Goal: Information Seeking & Learning: Compare options

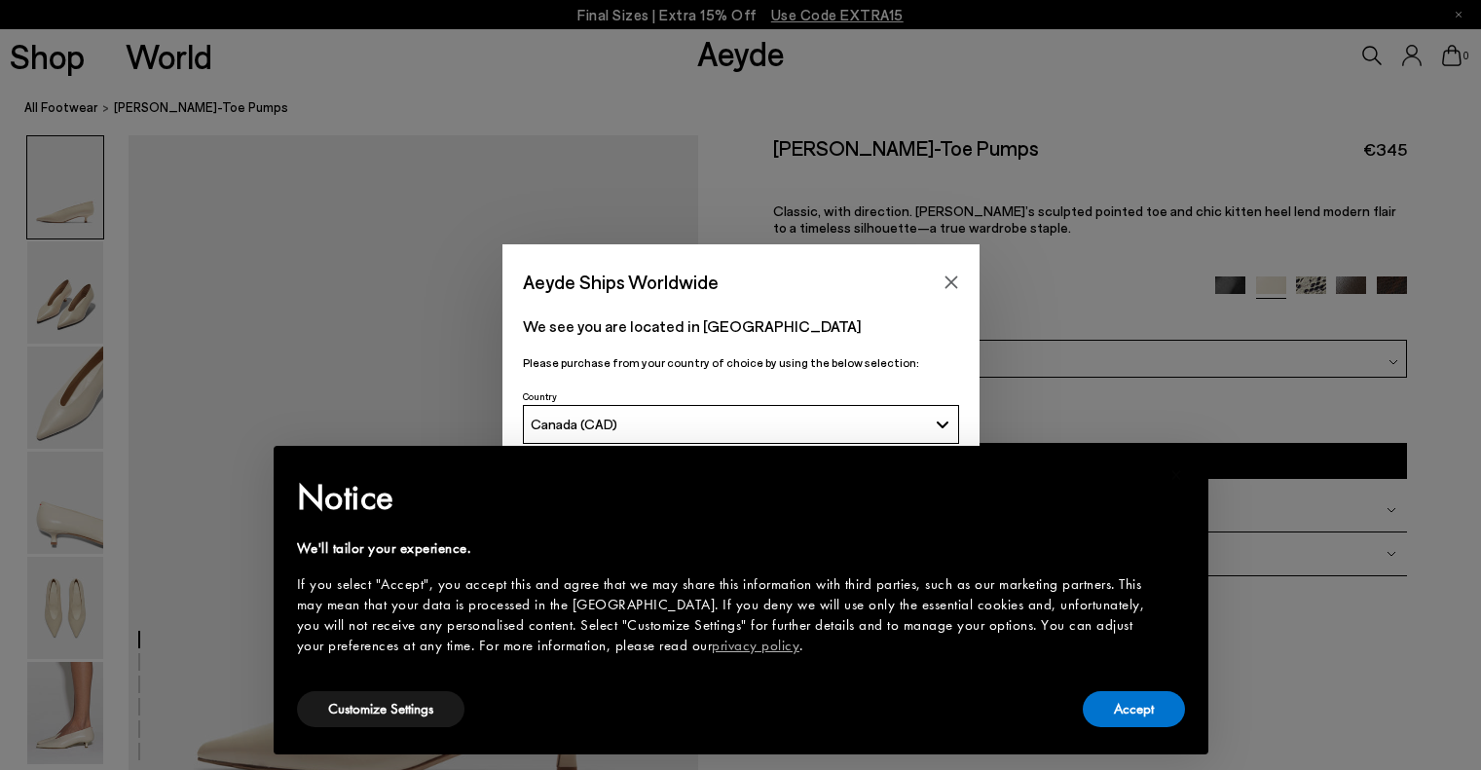
scroll to position [195, 0]
drag, startPoint x: 1136, startPoint y: 705, endPoint x: 500, endPoint y: 717, distance: 635.9
click at [1136, 706] on button "Accept" at bounding box center [1134, 709] width 102 height 36
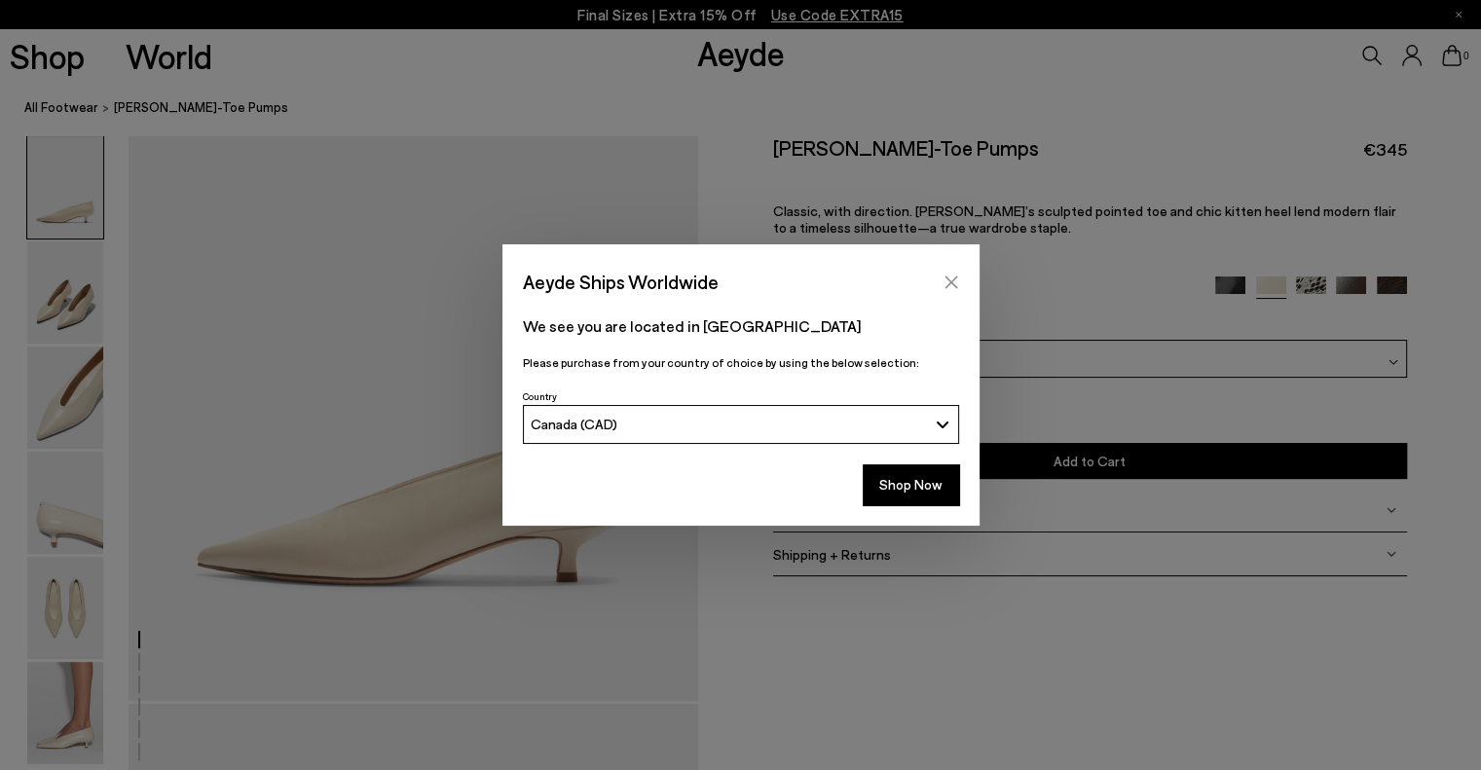
click at [952, 277] on icon "Close" at bounding box center [951, 283] width 16 height 16
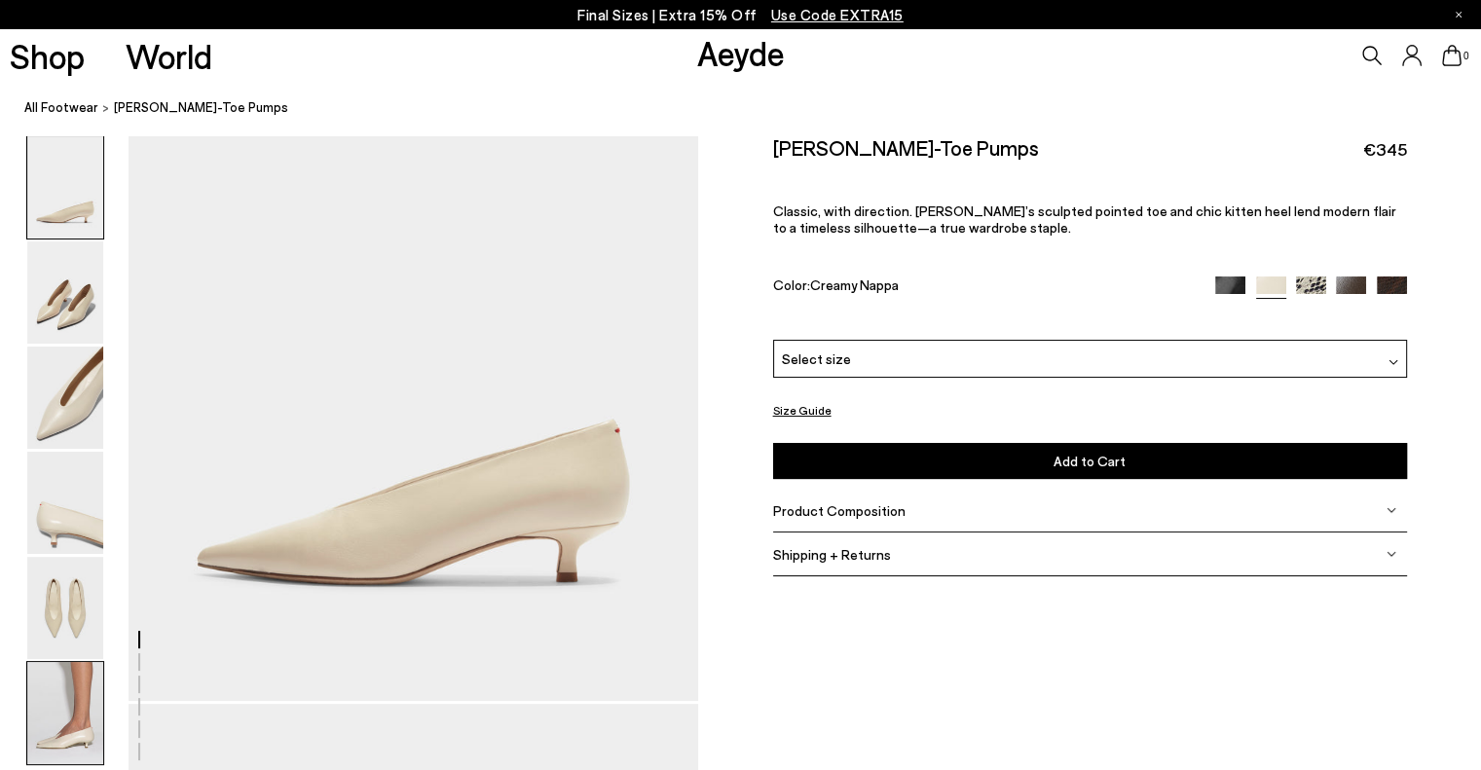
click at [62, 730] on img at bounding box center [65, 713] width 76 height 102
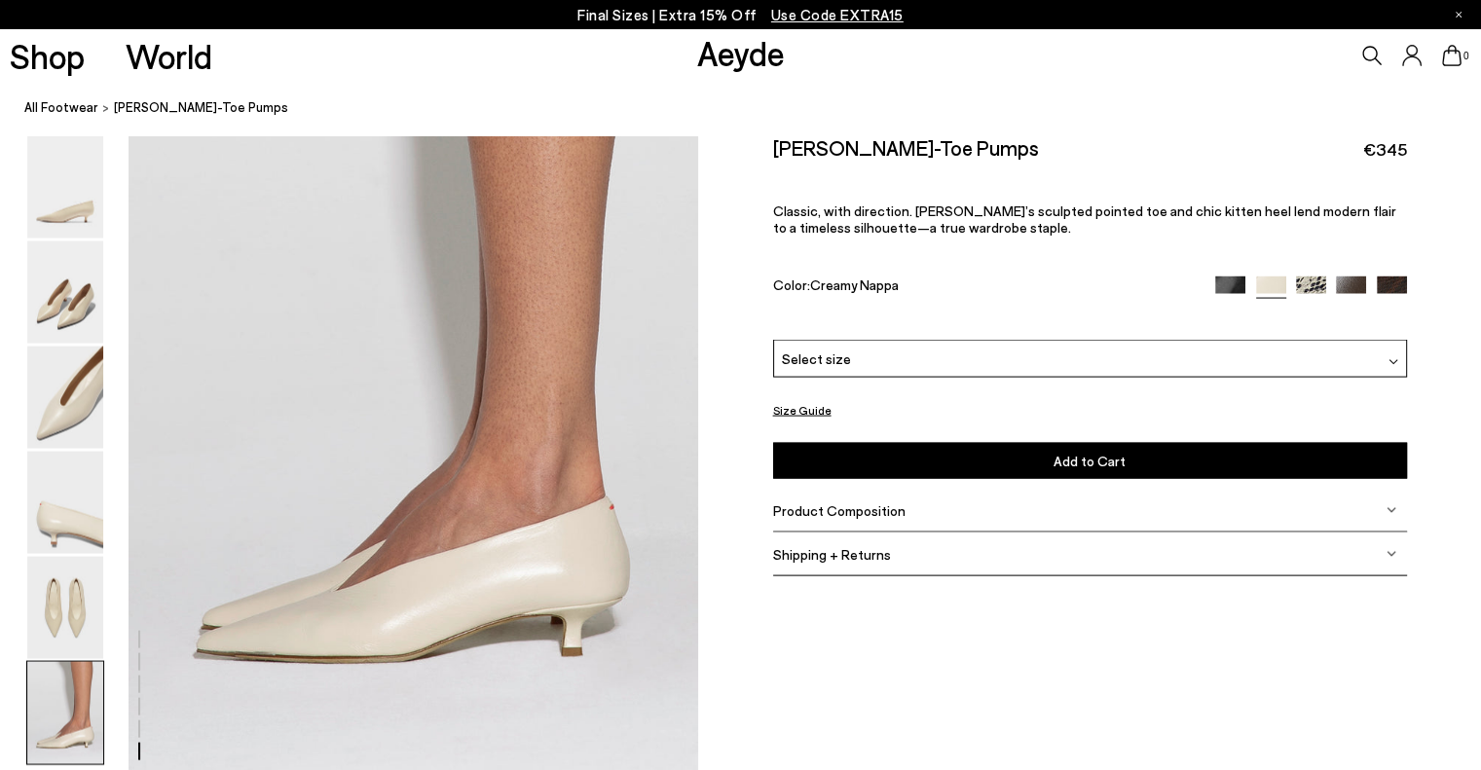
scroll to position [3949, 0]
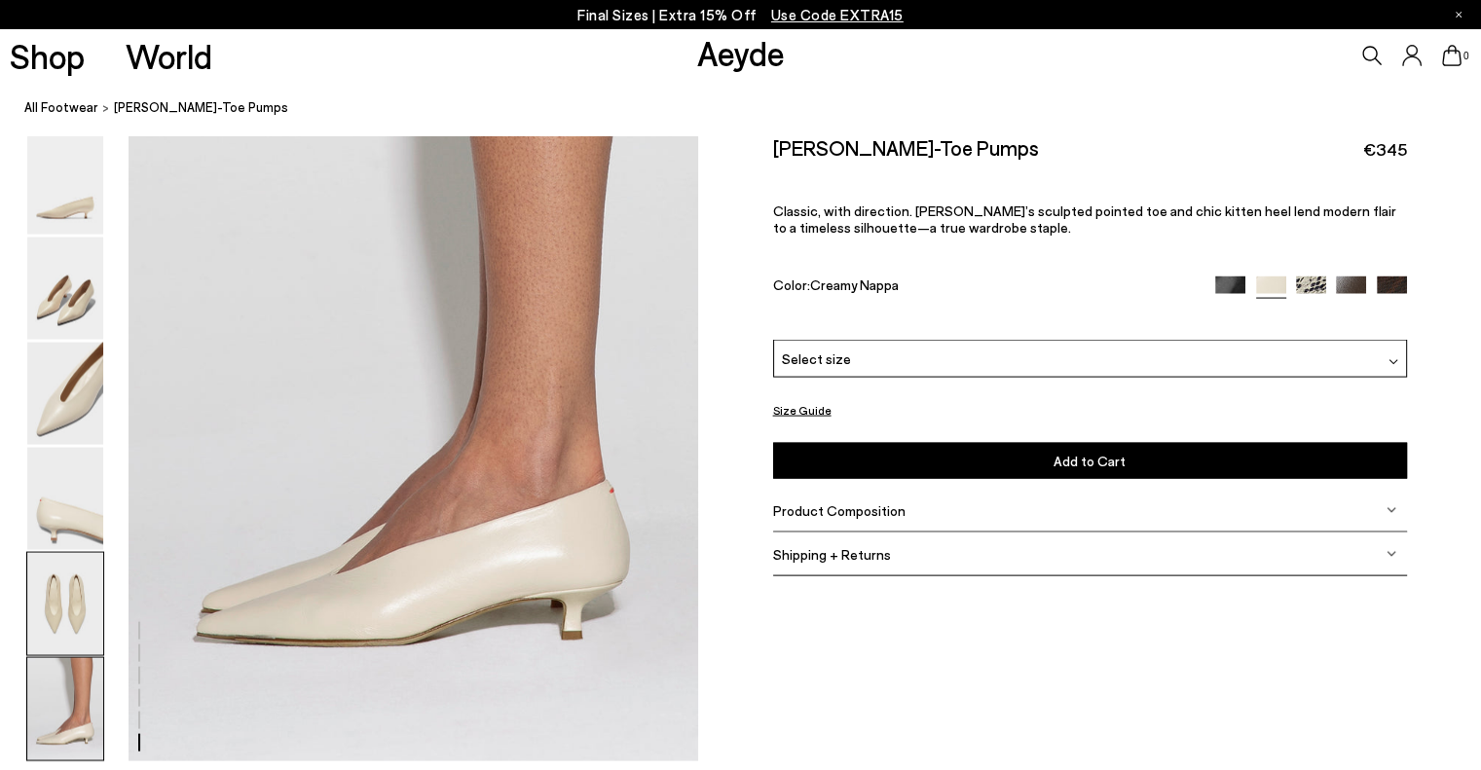
click at [63, 585] on img at bounding box center [65, 604] width 76 height 102
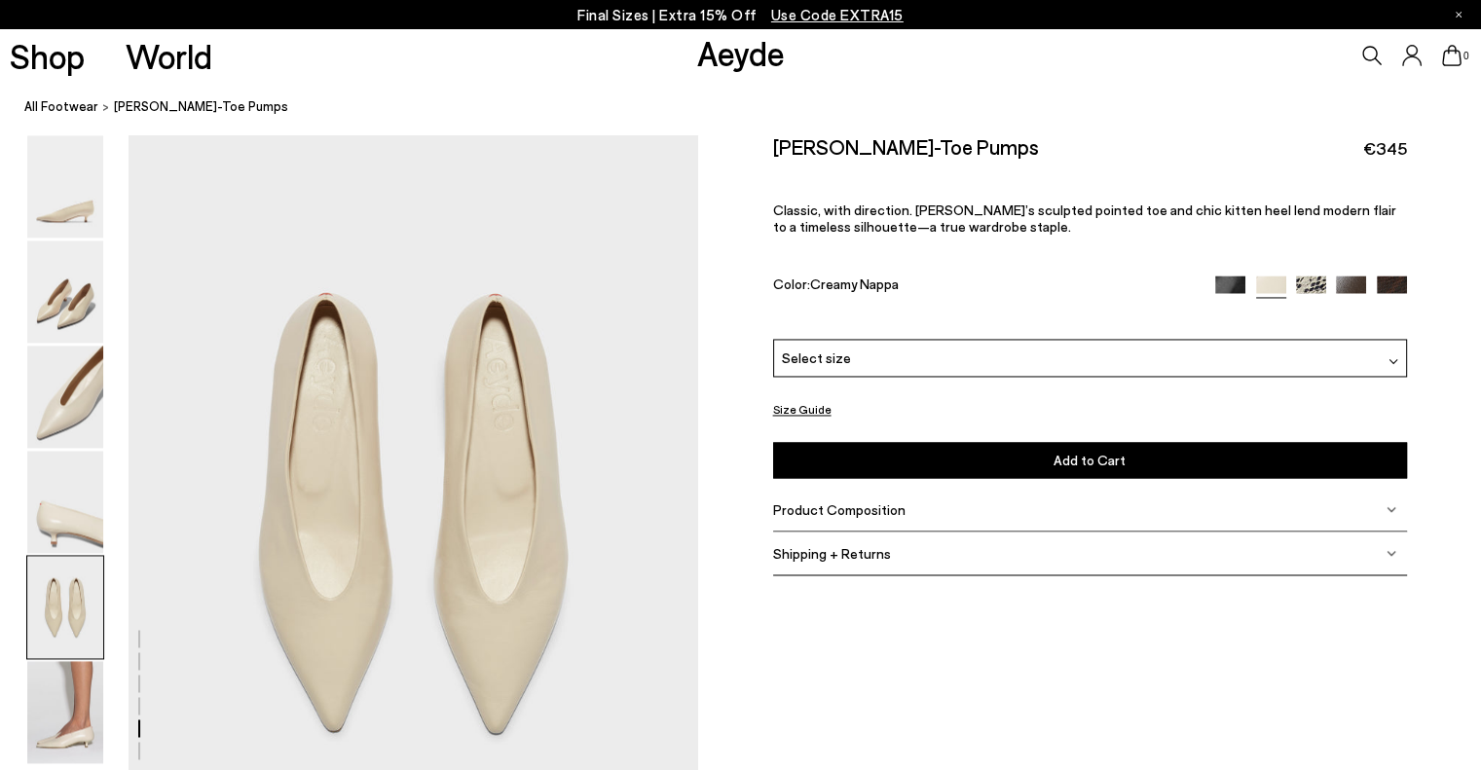
scroll to position [3053, 0]
click at [59, 711] on img at bounding box center [65, 713] width 76 height 102
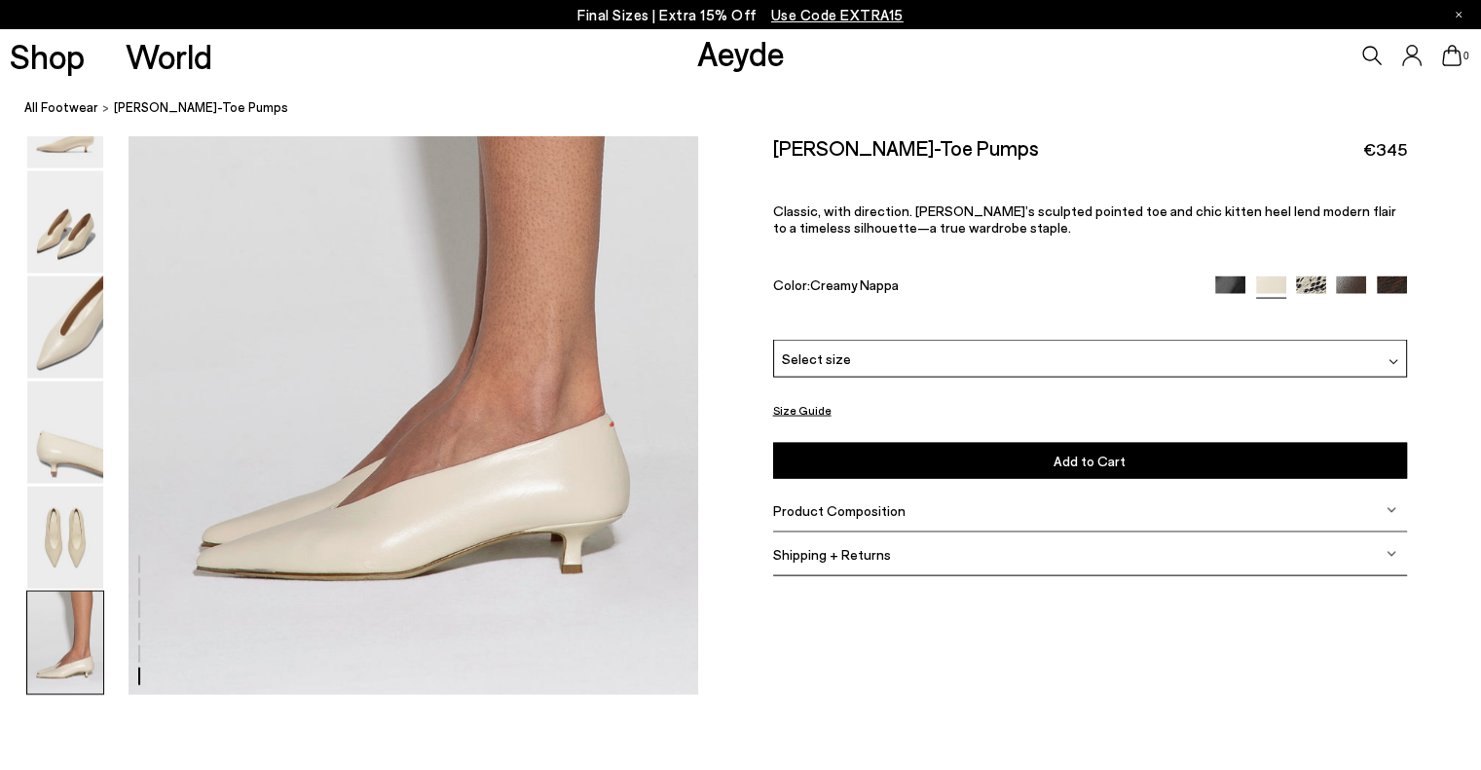
scroll to position [4144, 0]
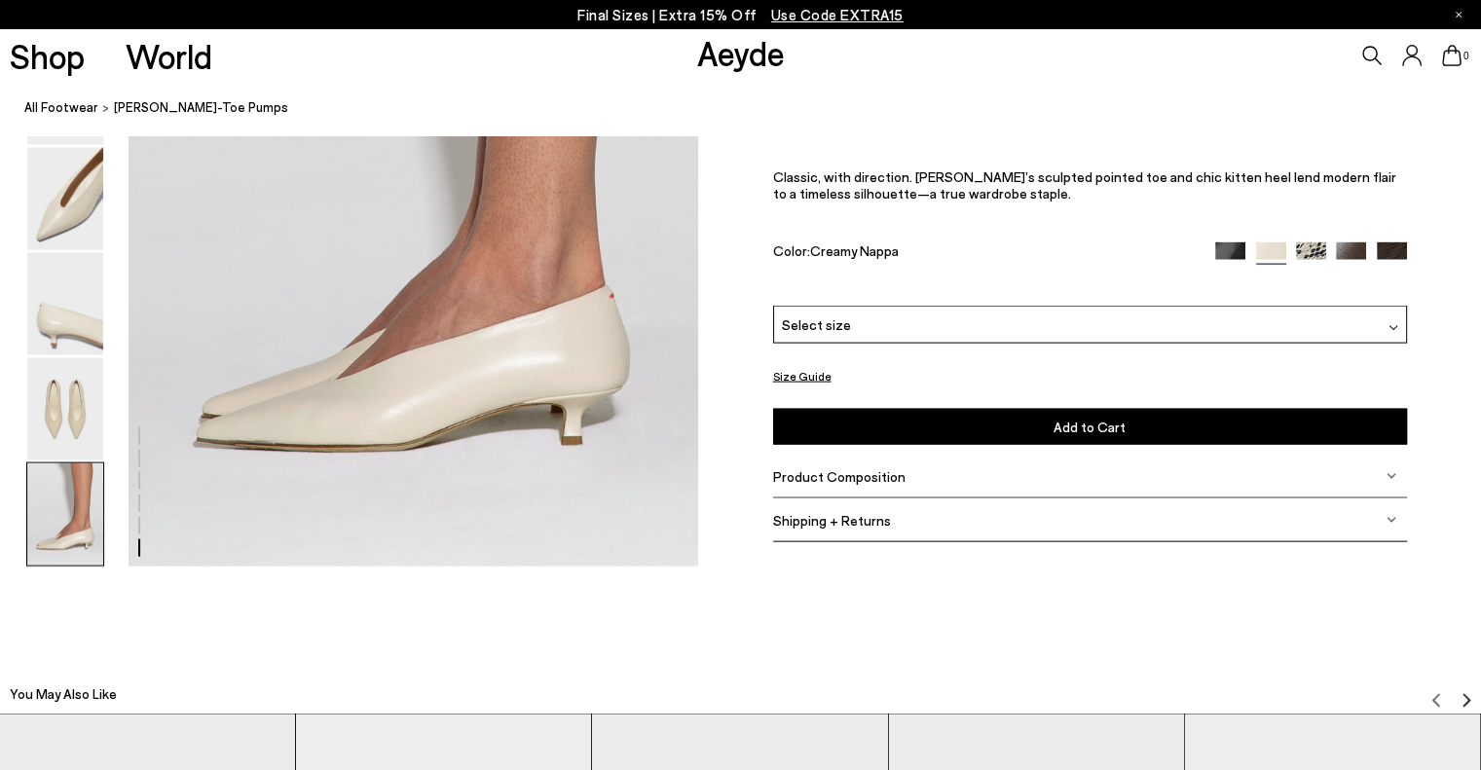
click at [1387, 247] on img at bounding box center [1392, 258] width 30 height 30
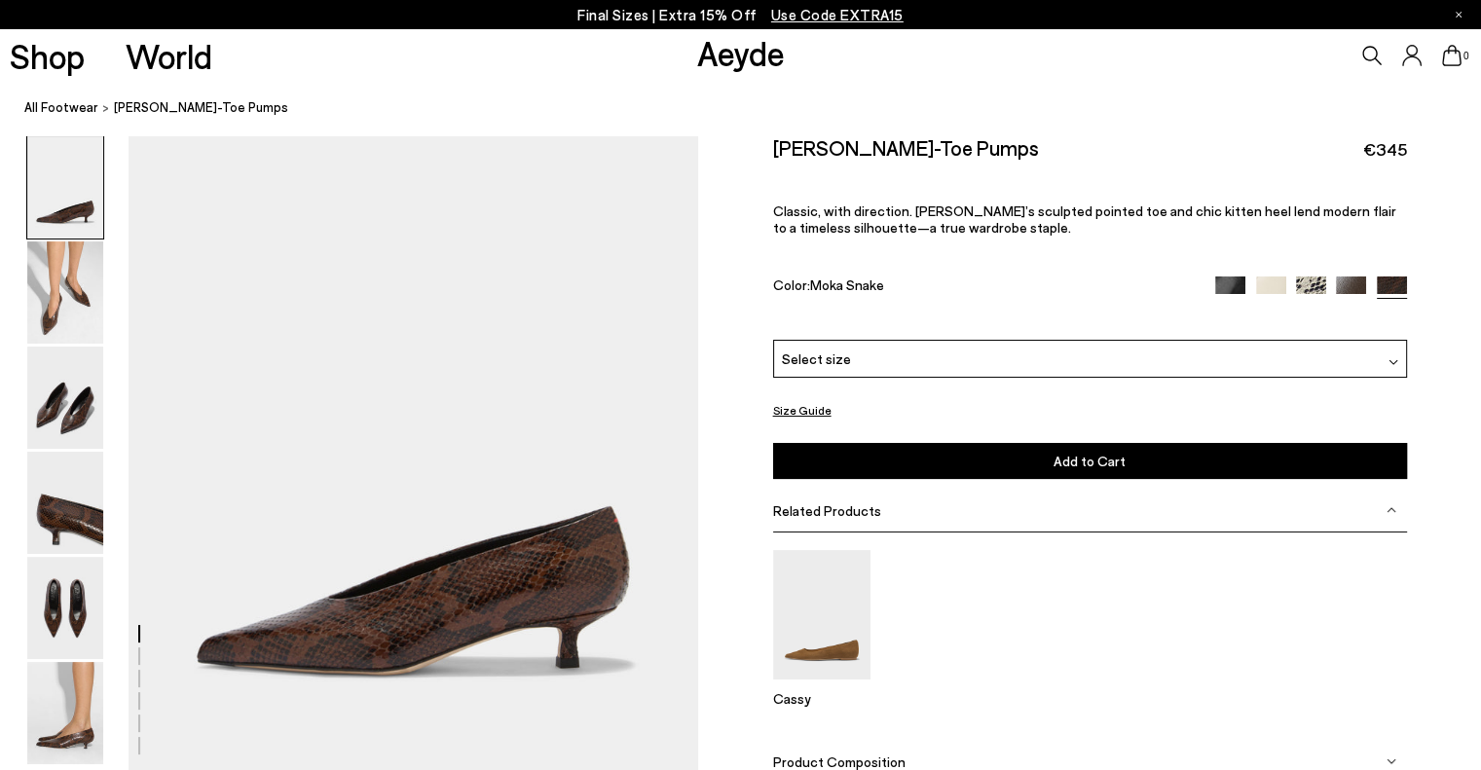
click at [1351, 288] on img at bounding box center [1351, 292] width 30 height 30
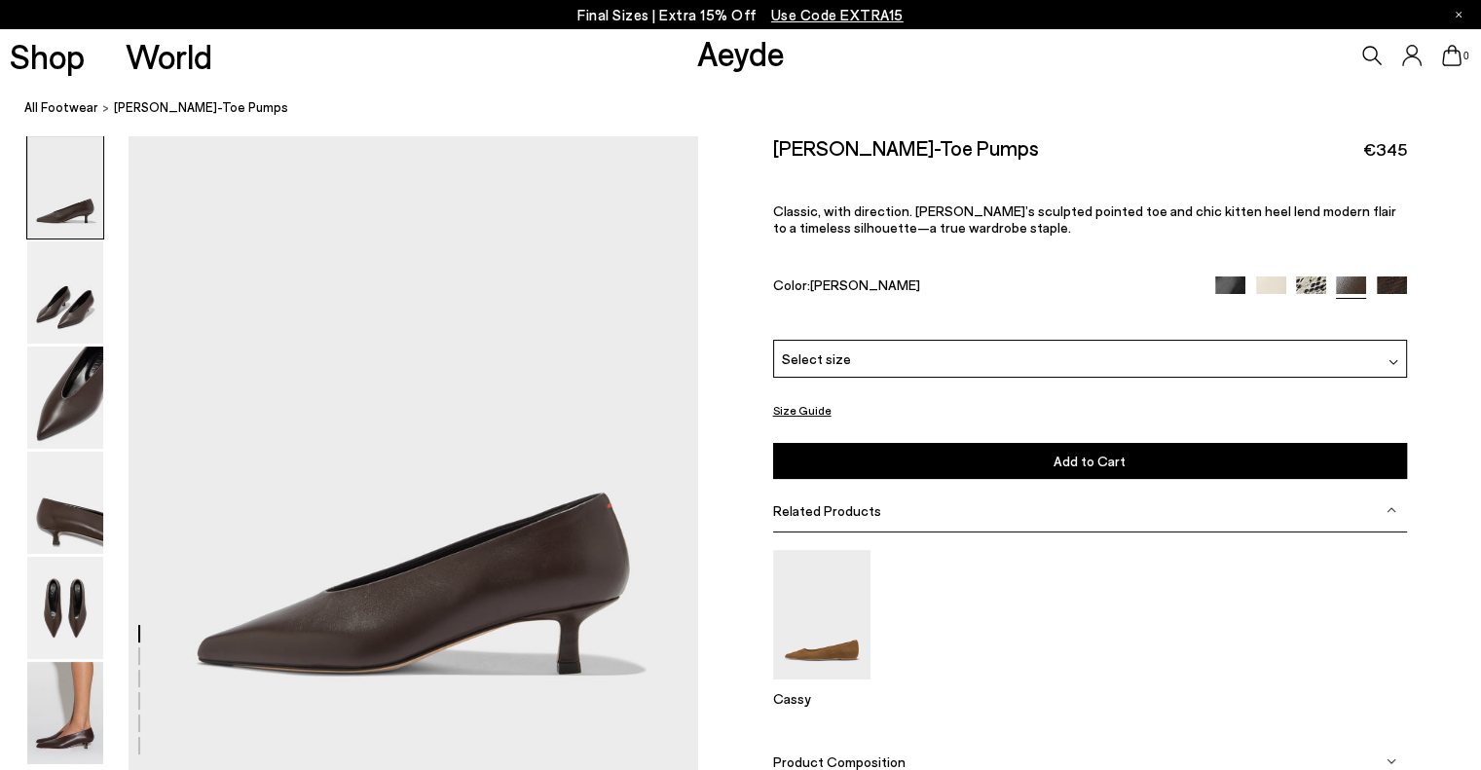
click at [1400, 287] on img at bounding box center [1392, 292] width 30 height 30
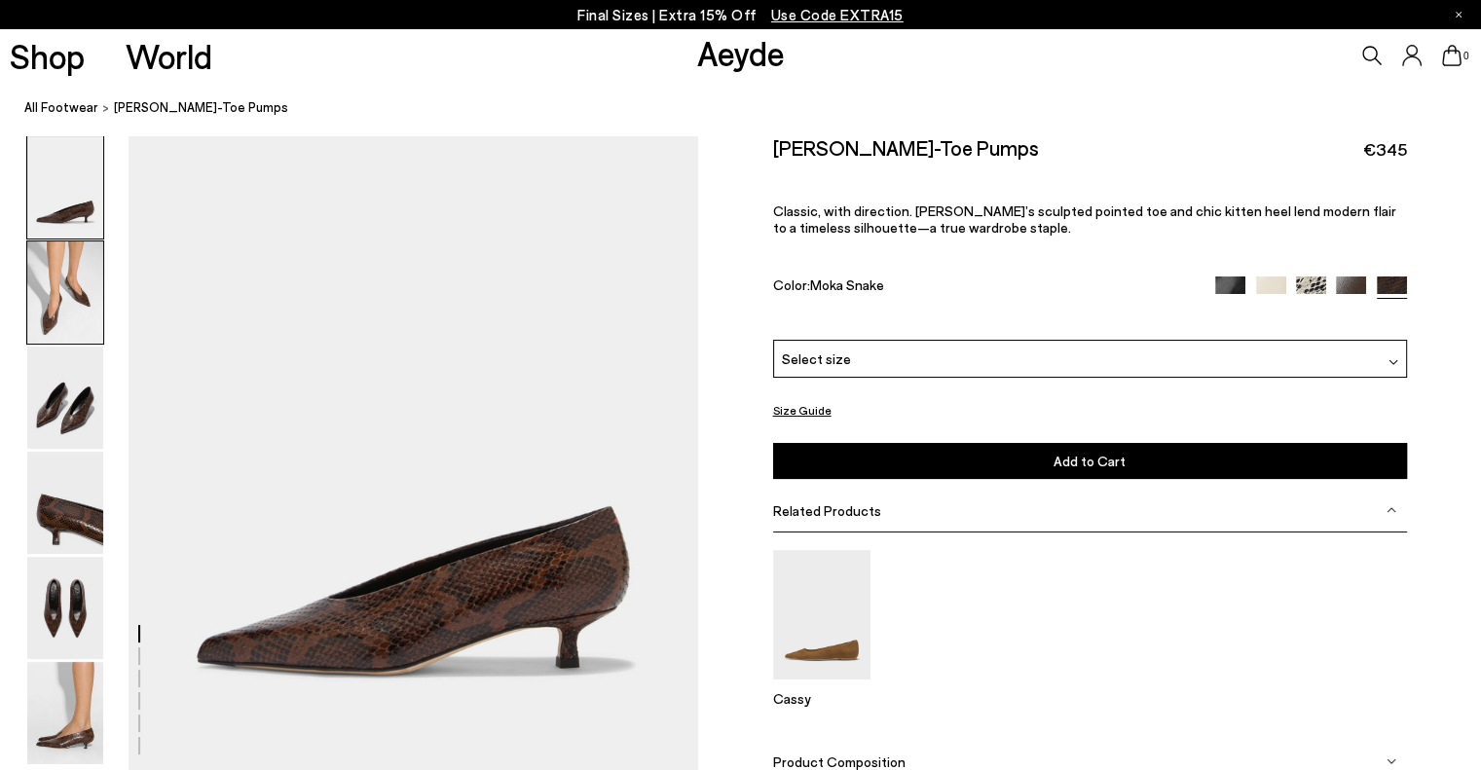
click at [58, 291] on img at bounding box center [65, 292] width 76 height 102
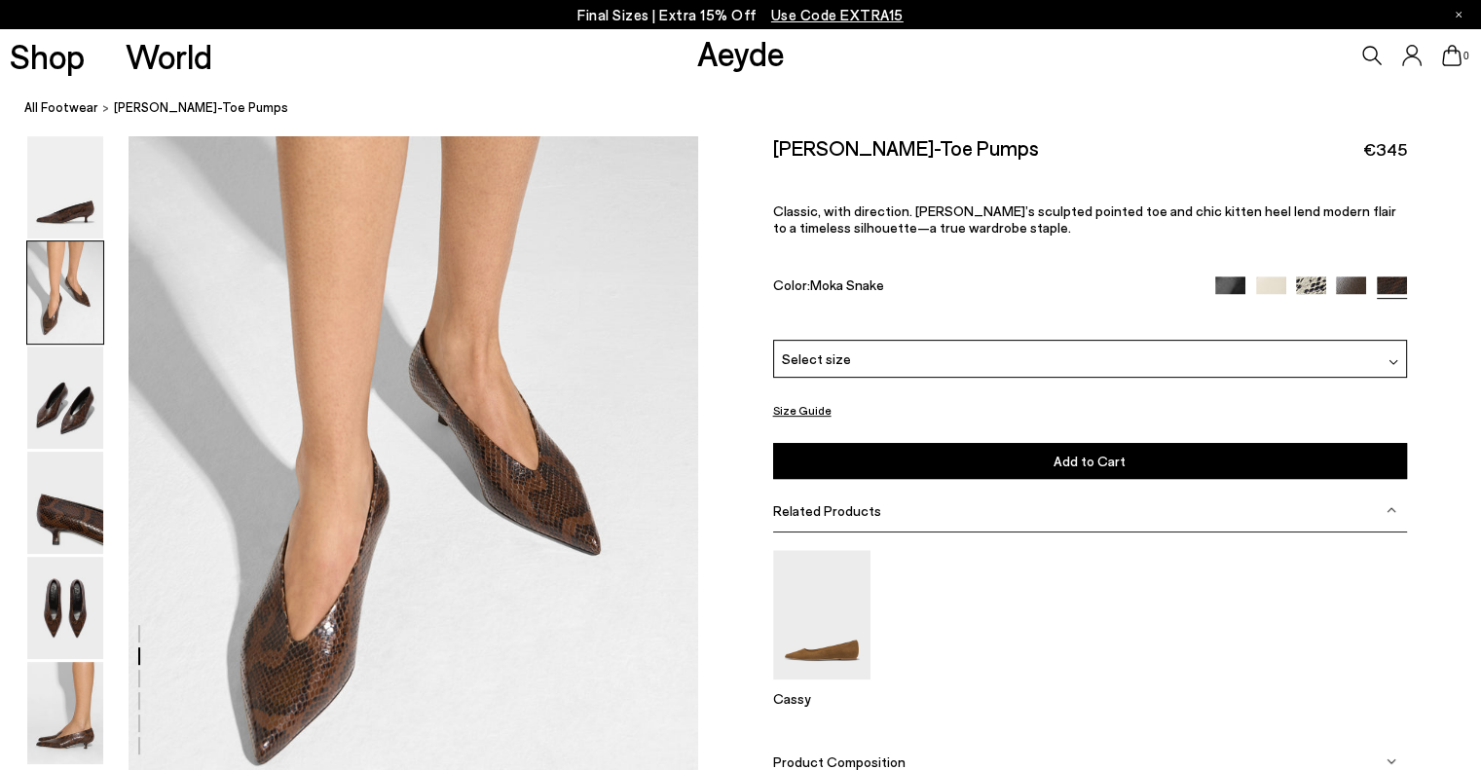
scroll to position [737, 0]
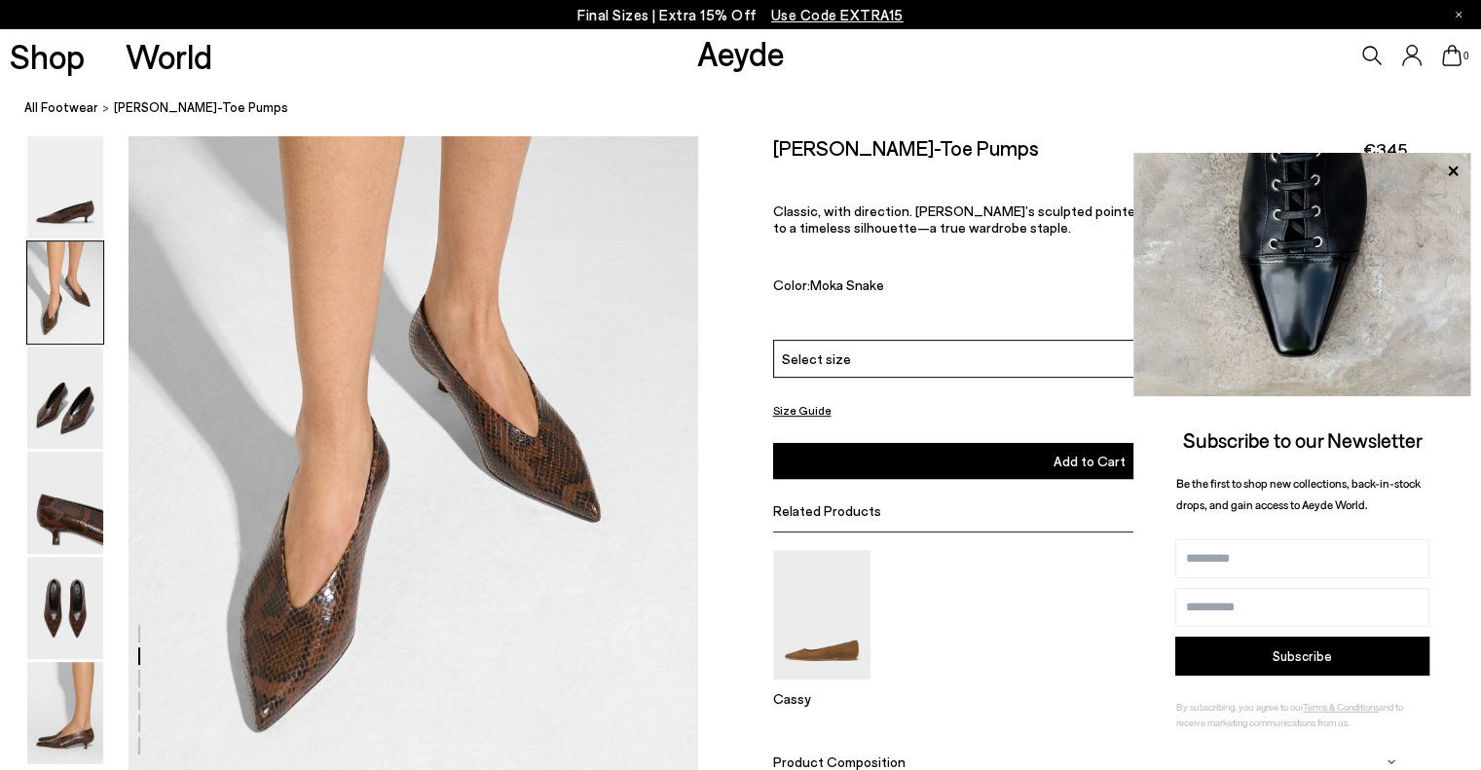
click at [970, 93] on nav "All Footwear [PERSON_NAME] Pointed-Toe Pumps" at bounding box center [752, 109] width 1457 height 54
click at [1460, 170] on icon at bounding box center [1452, 171] width 25 height 25
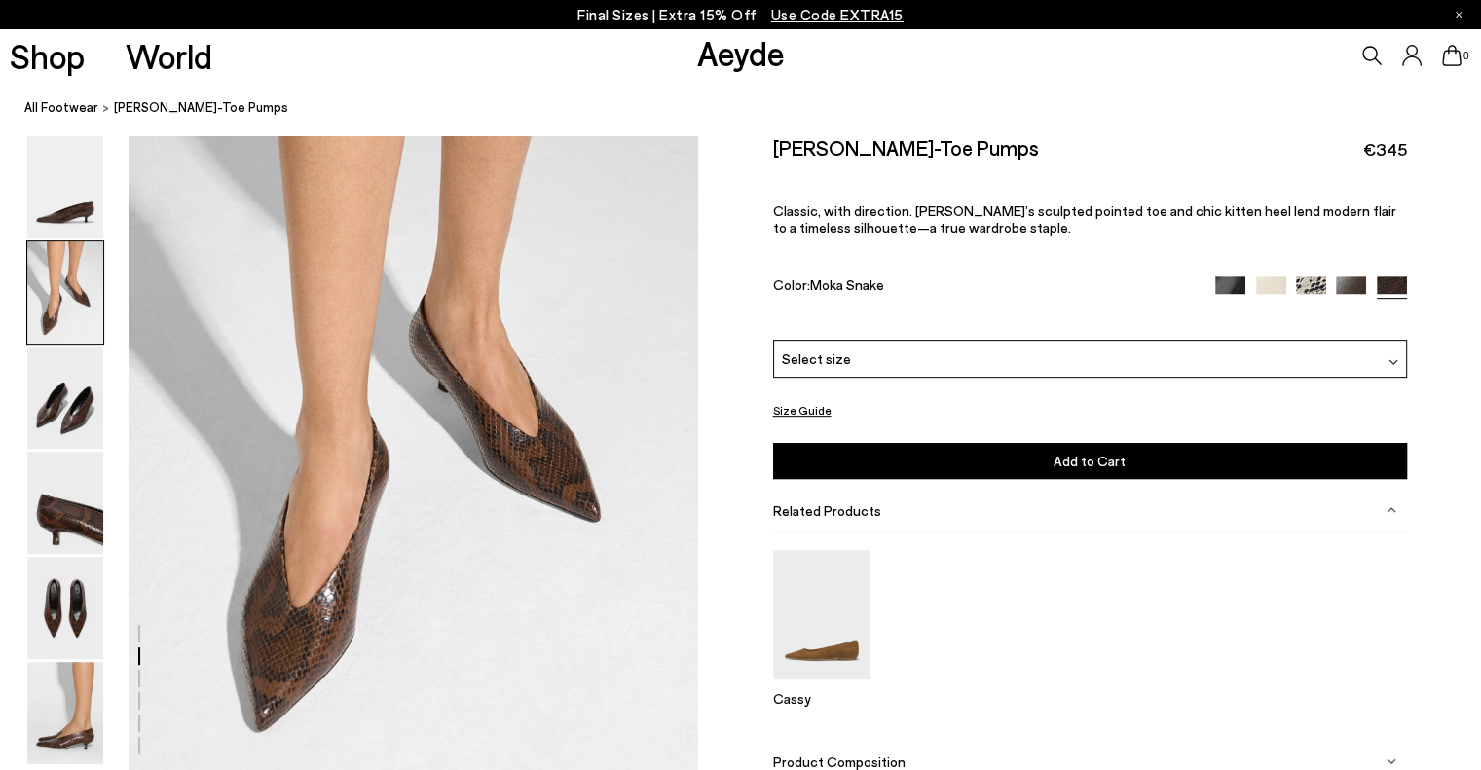
click at [1358, 276] on div "Clara Pointed-Toe Pumps €345 Classic, with direction. Clara’s sculpted pointed …" at bounding box center [1090, 237] width 634 height 204
click at [1348, 287] on img at bounding box center [1351, 292] width 30 height 30
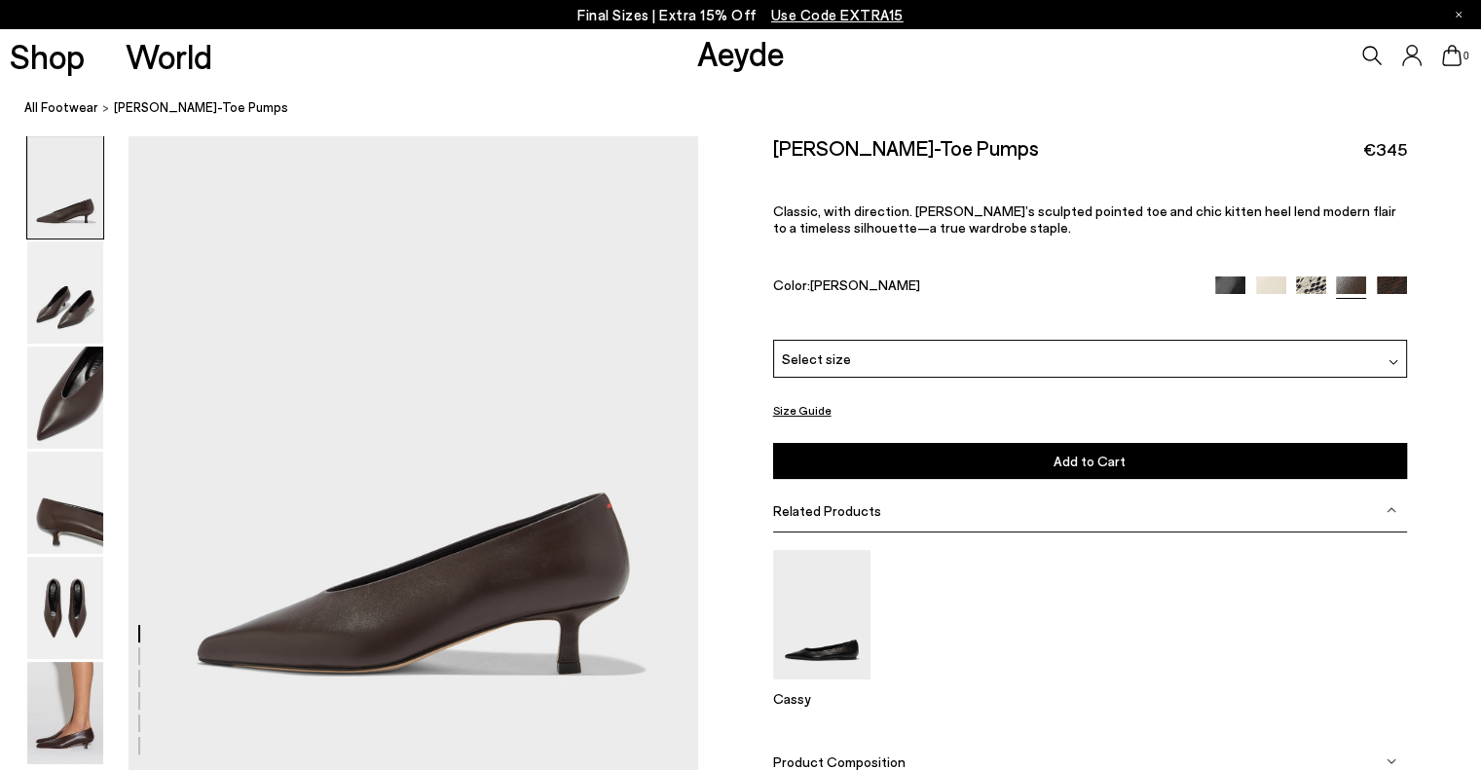
click at [1227, 287] on img at bounding box center [1230, 292] width 30 height 30
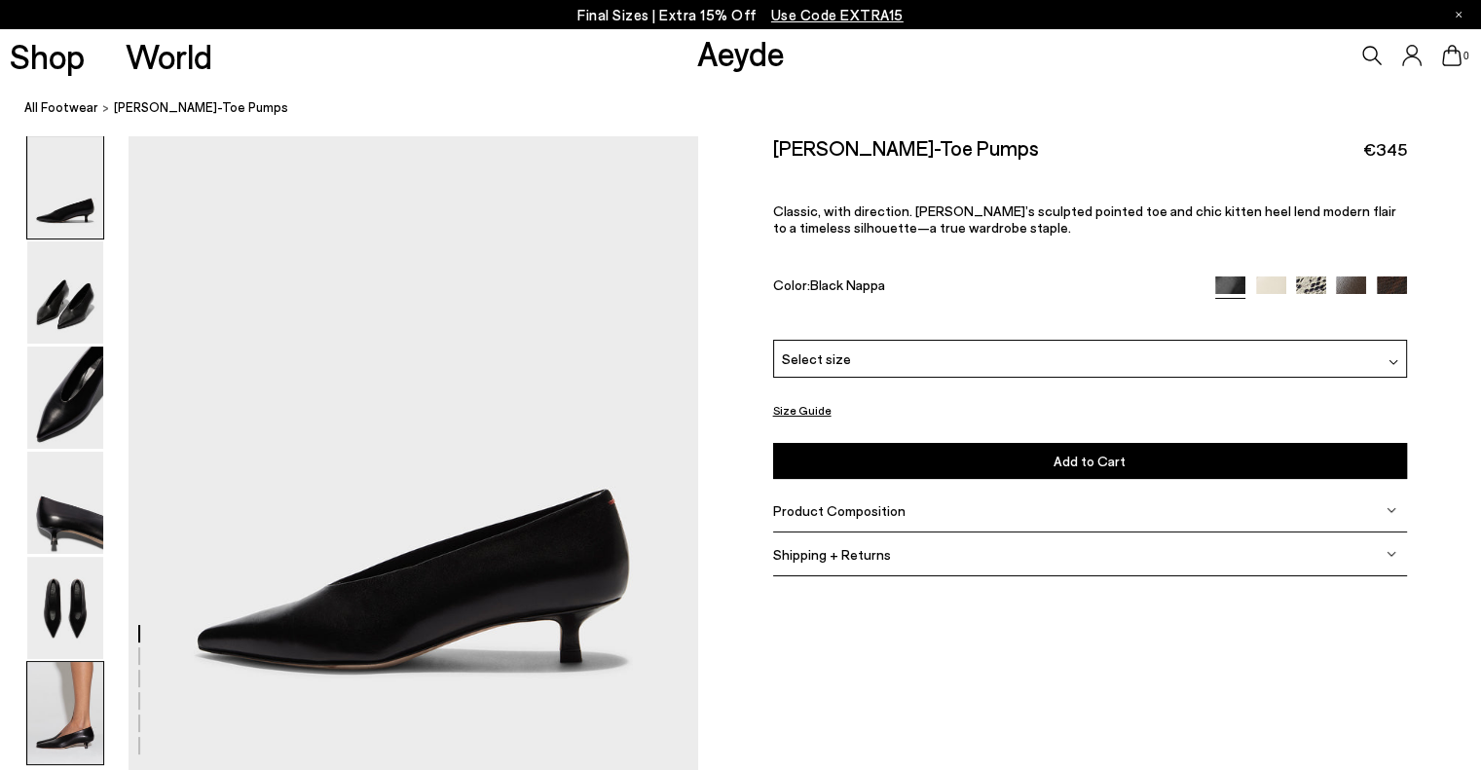
click at [86, 725] on img at bounding box center [65, 713] width 76 height 102
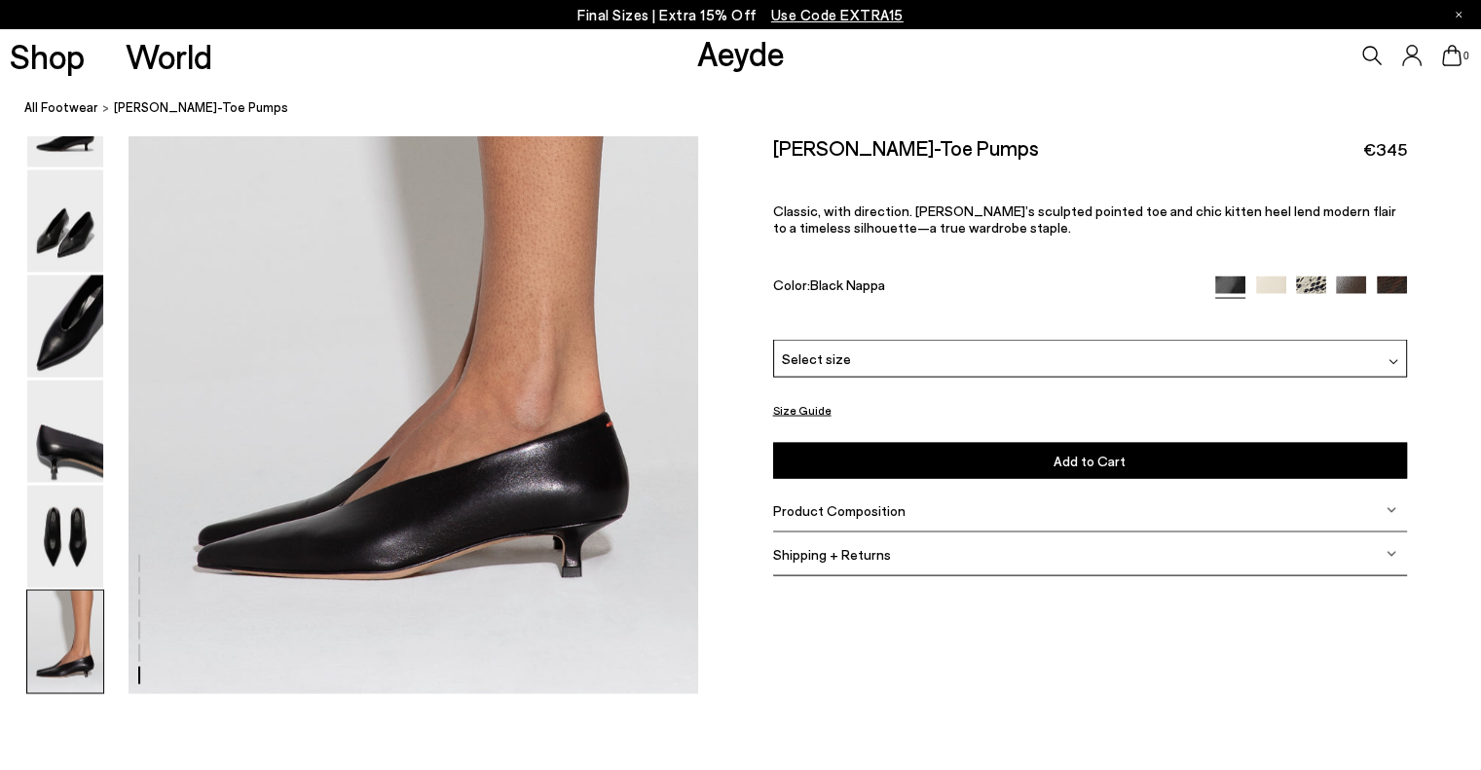
scroll to position [3922, 0]
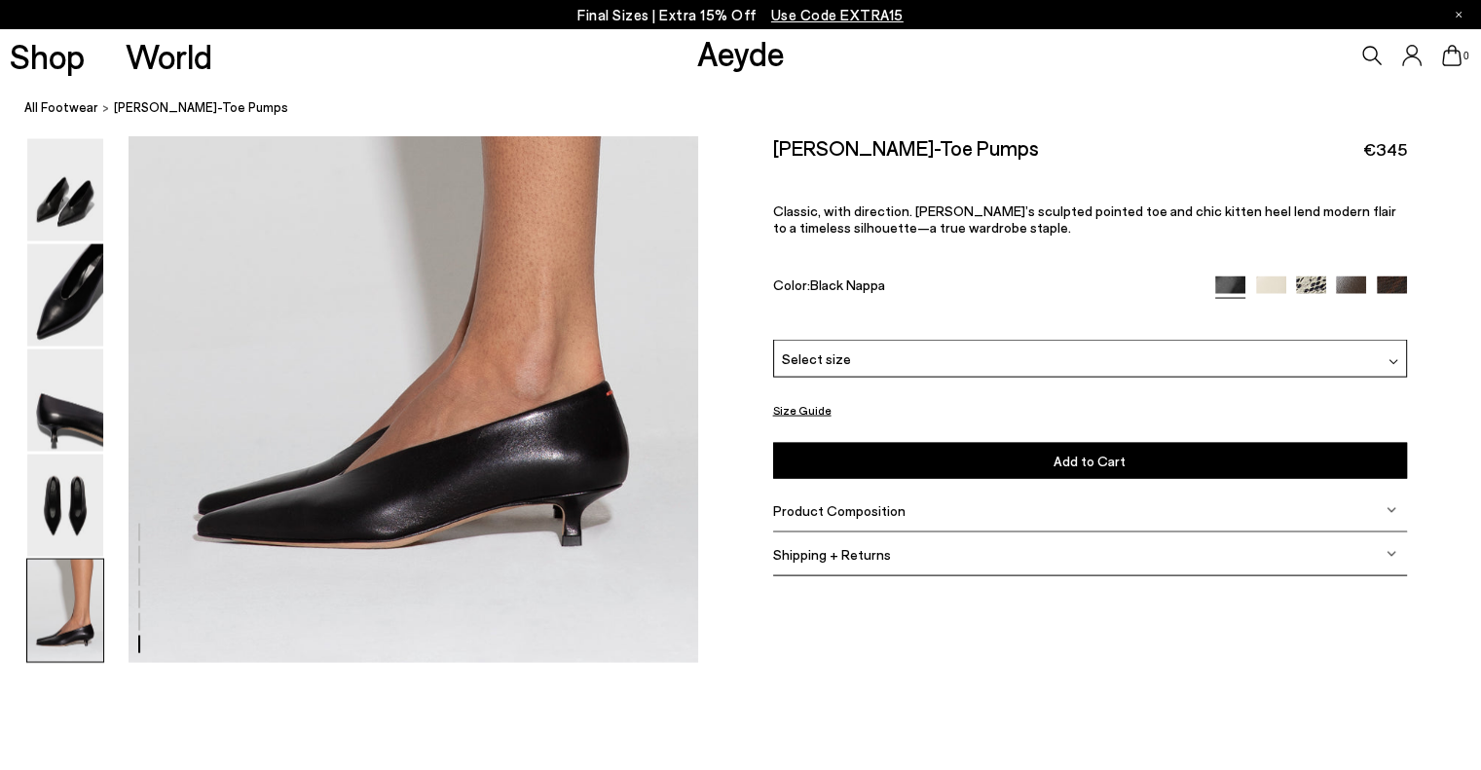
click at [1363, 284] on img at bounding box center [1351, 292] width 30 height 30
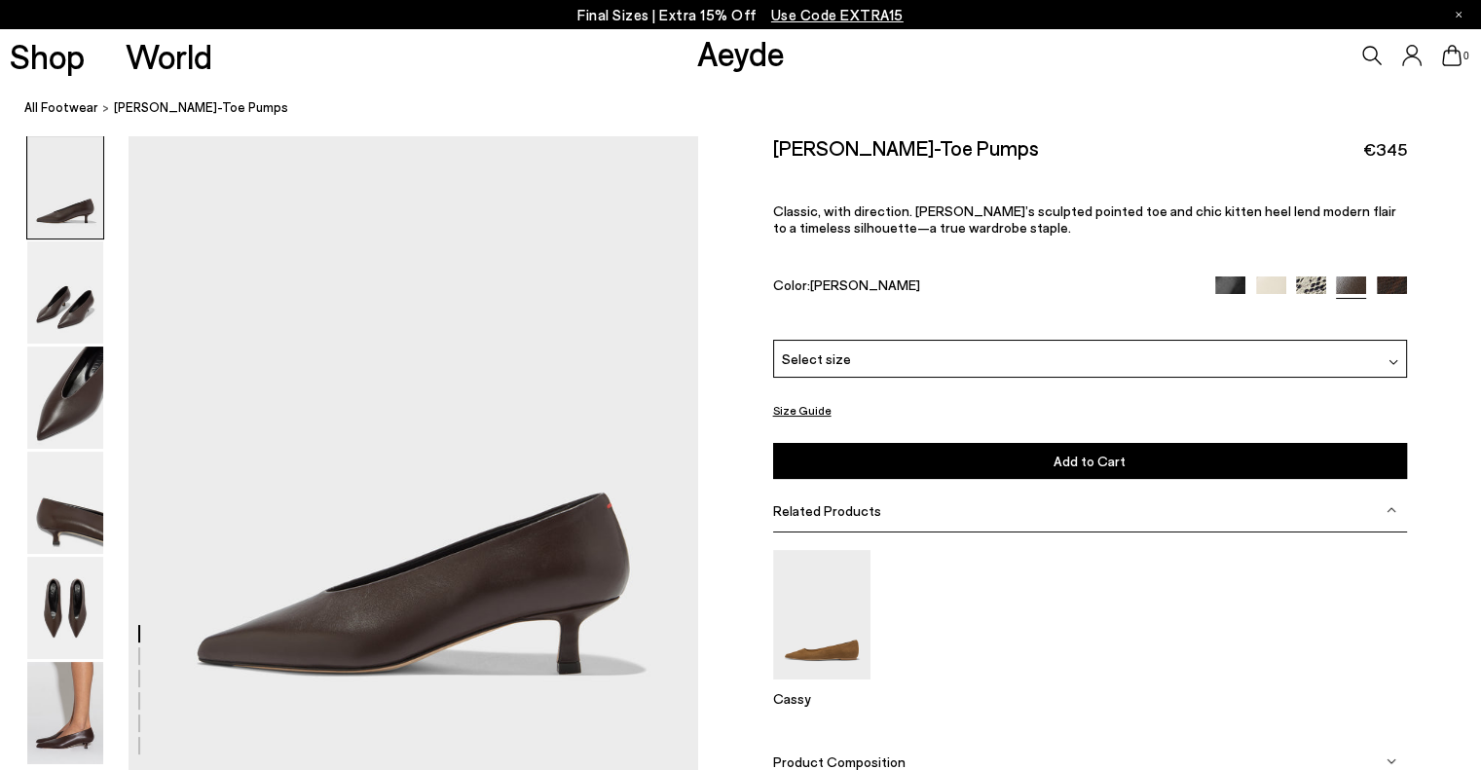
click at [1394, 283] on img at bounding box center [1392, 292] width 30 height 30
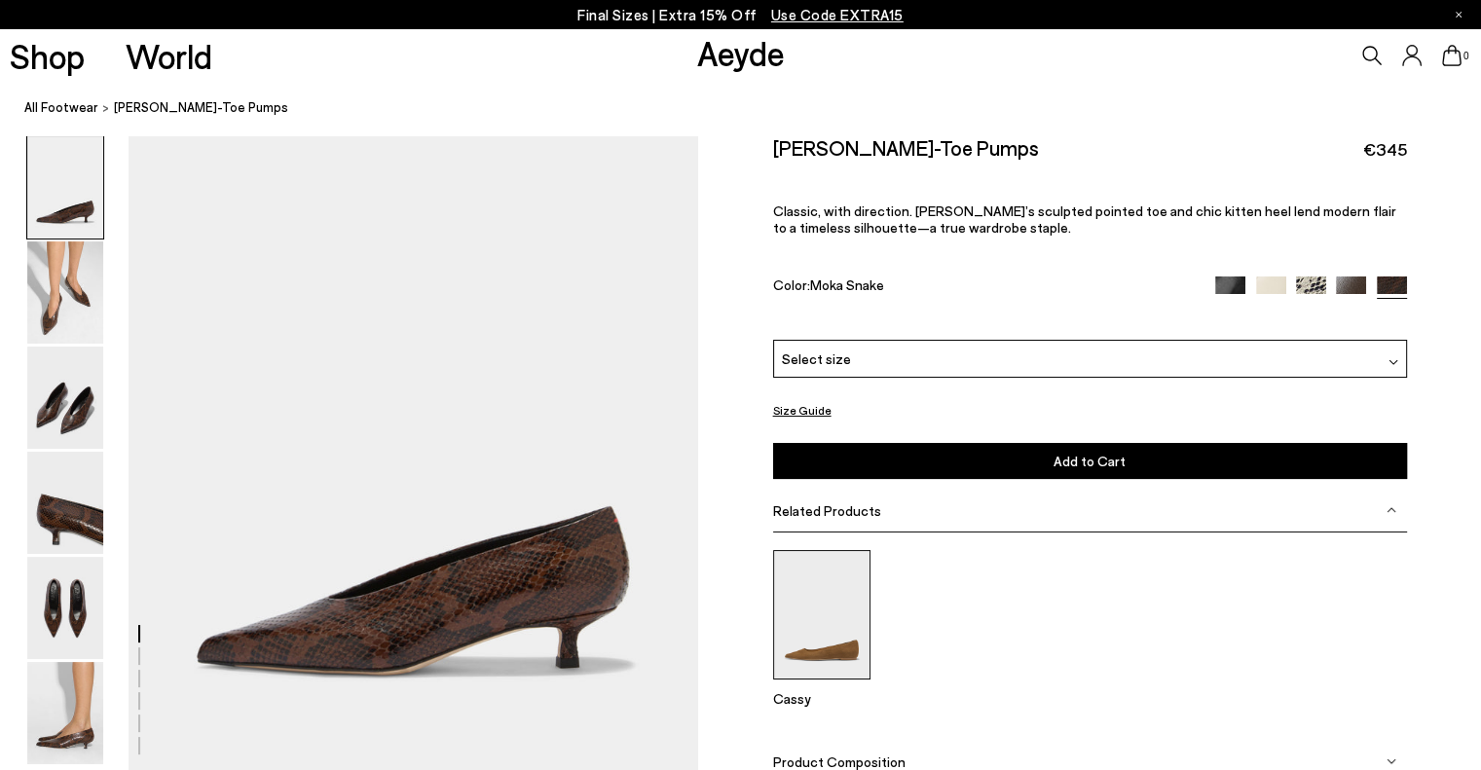
click at [843, 636] on img at bounding box center [821, 614] width 97 height 129
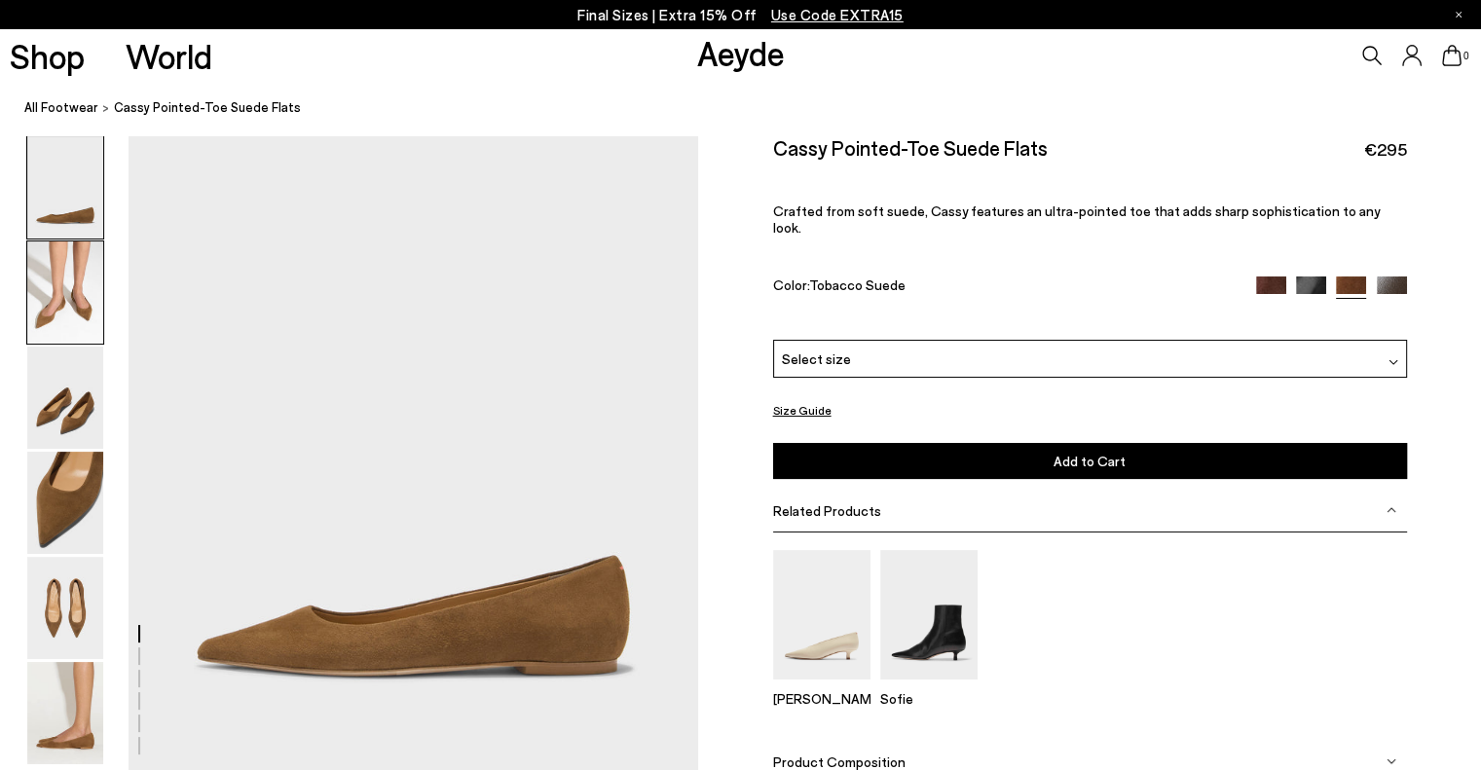
click at [57, 313] on img at bounding box center [65, 292] width 76 height 102
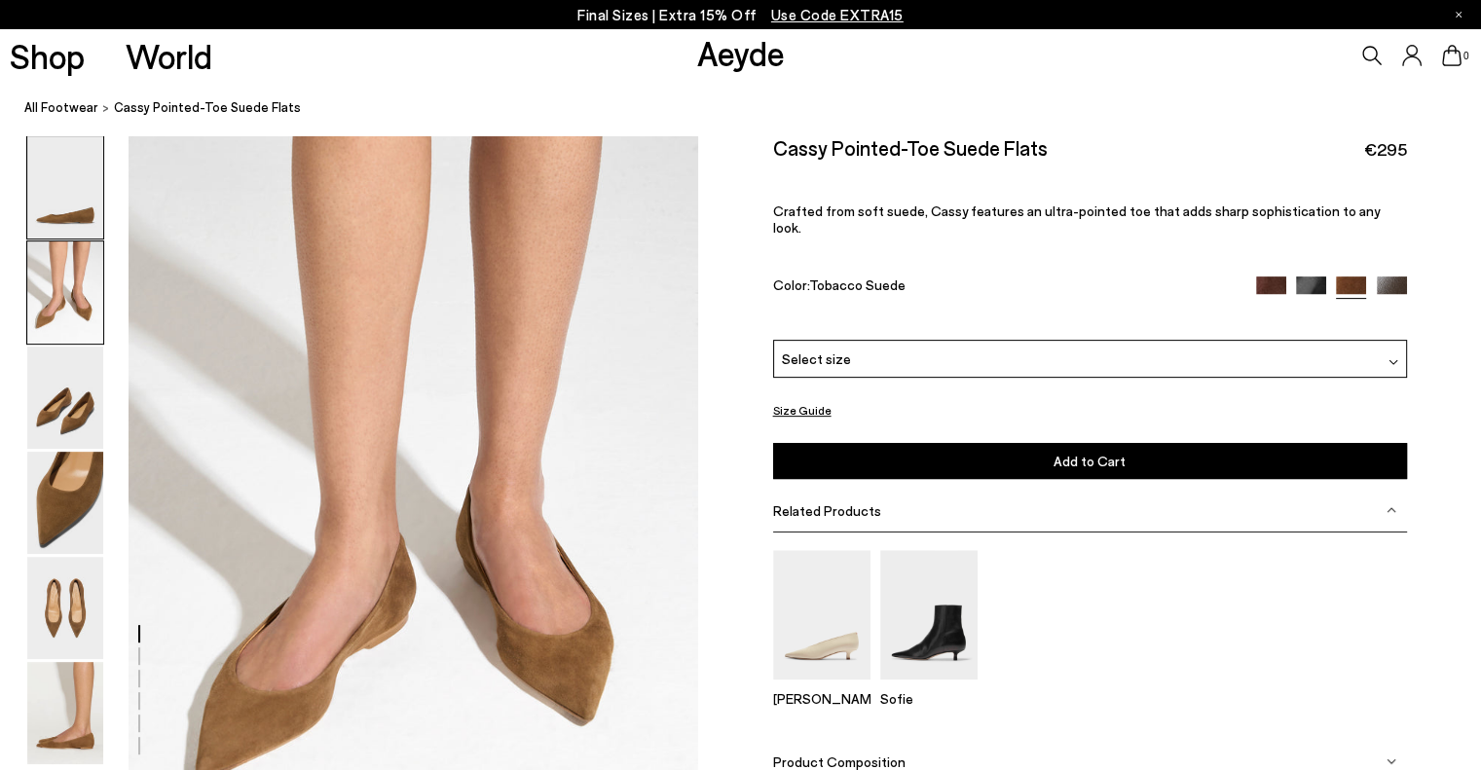
scroll to position [640, 0]
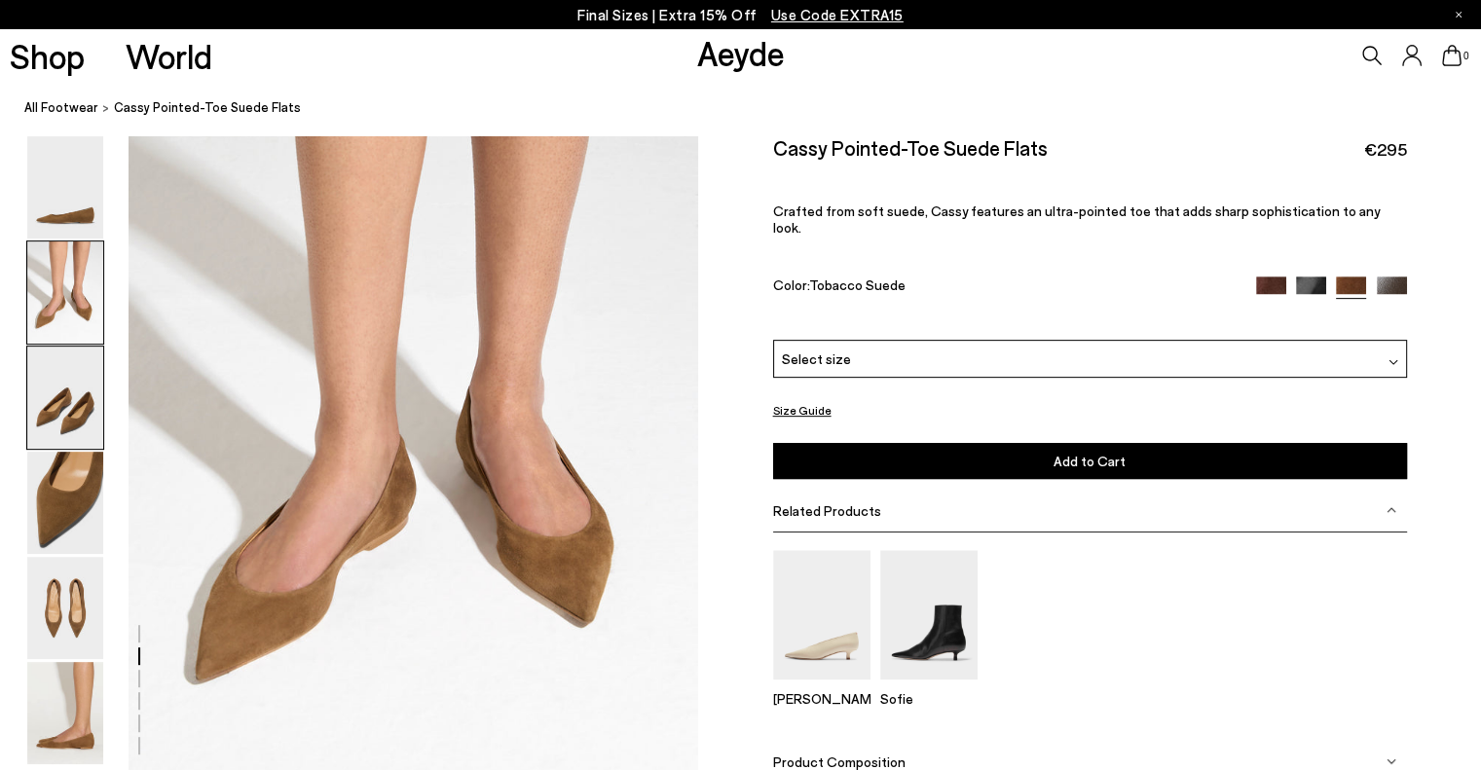
click at [76, 384] on img at bounding box center [65, 398] width 76 height 102
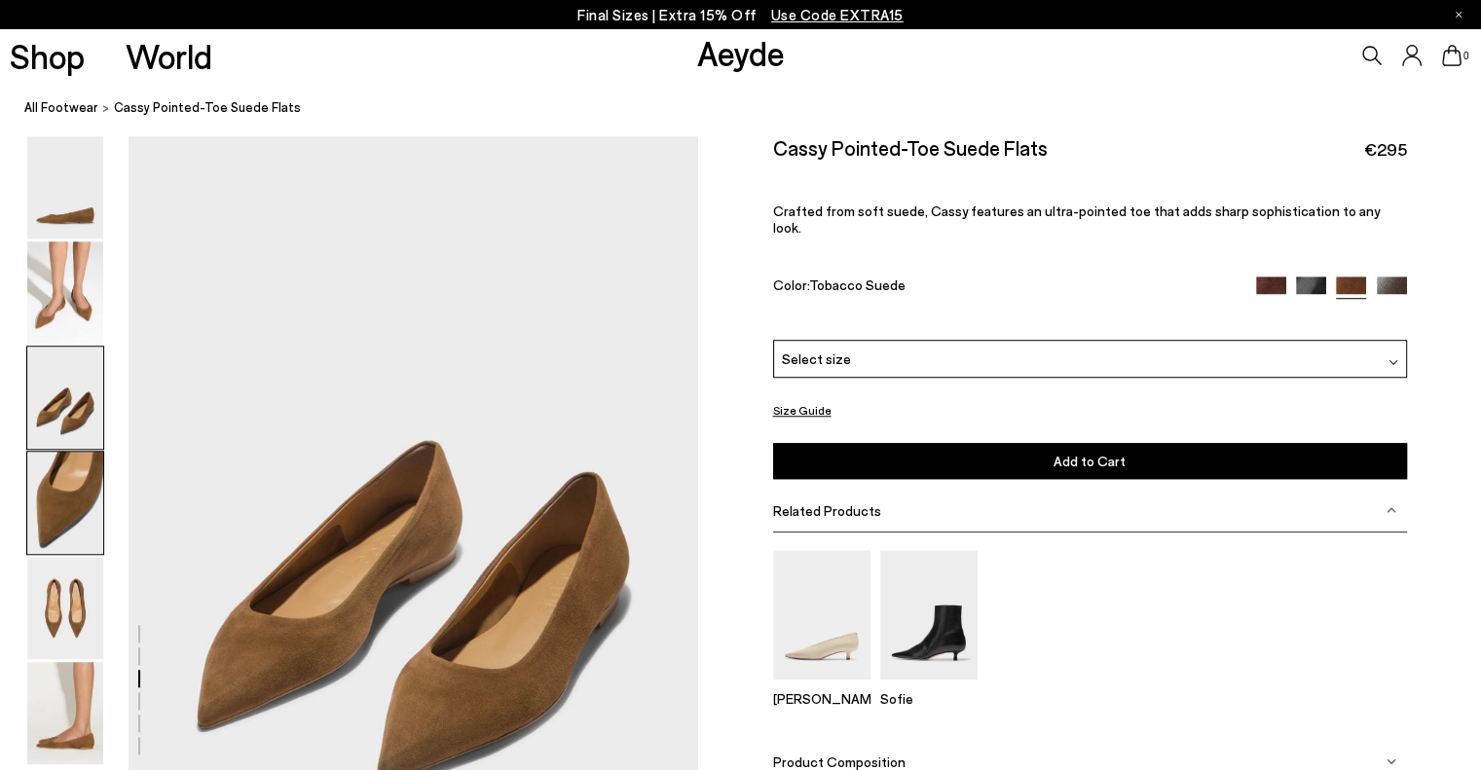
scroll to position [1402, 0]
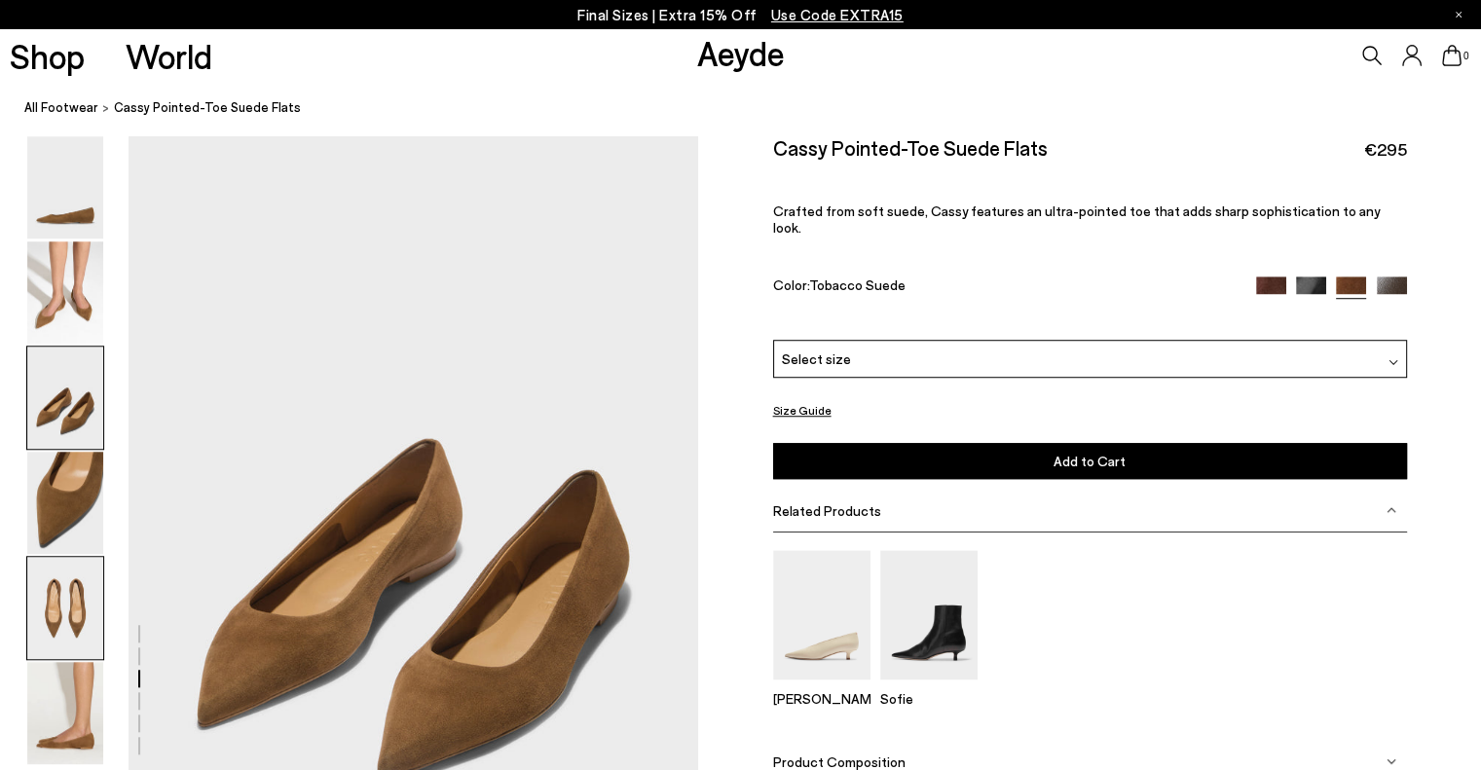
click at [62, 591] on img at bounding box center [65, 608] width 76 height 102
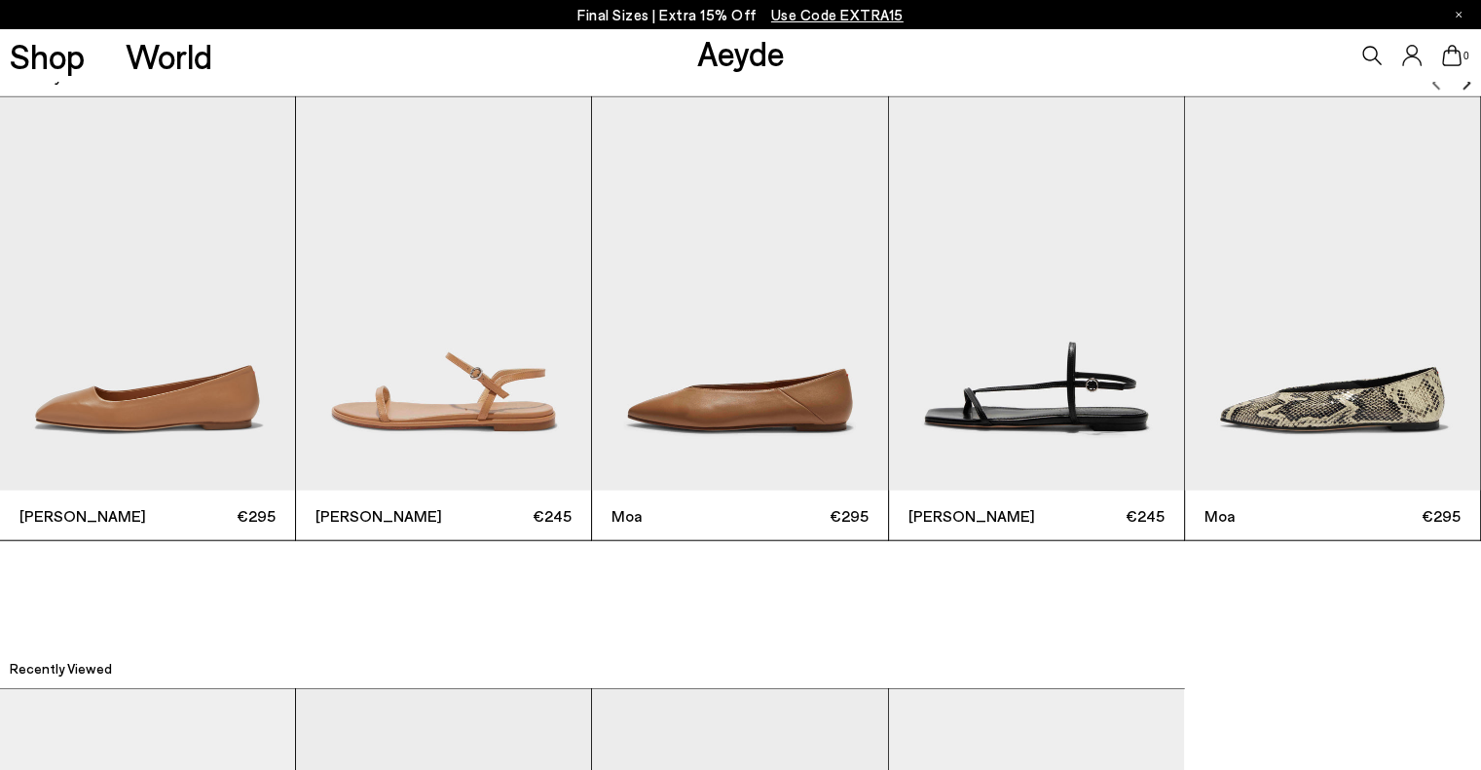
scroll to position [4681, 0]
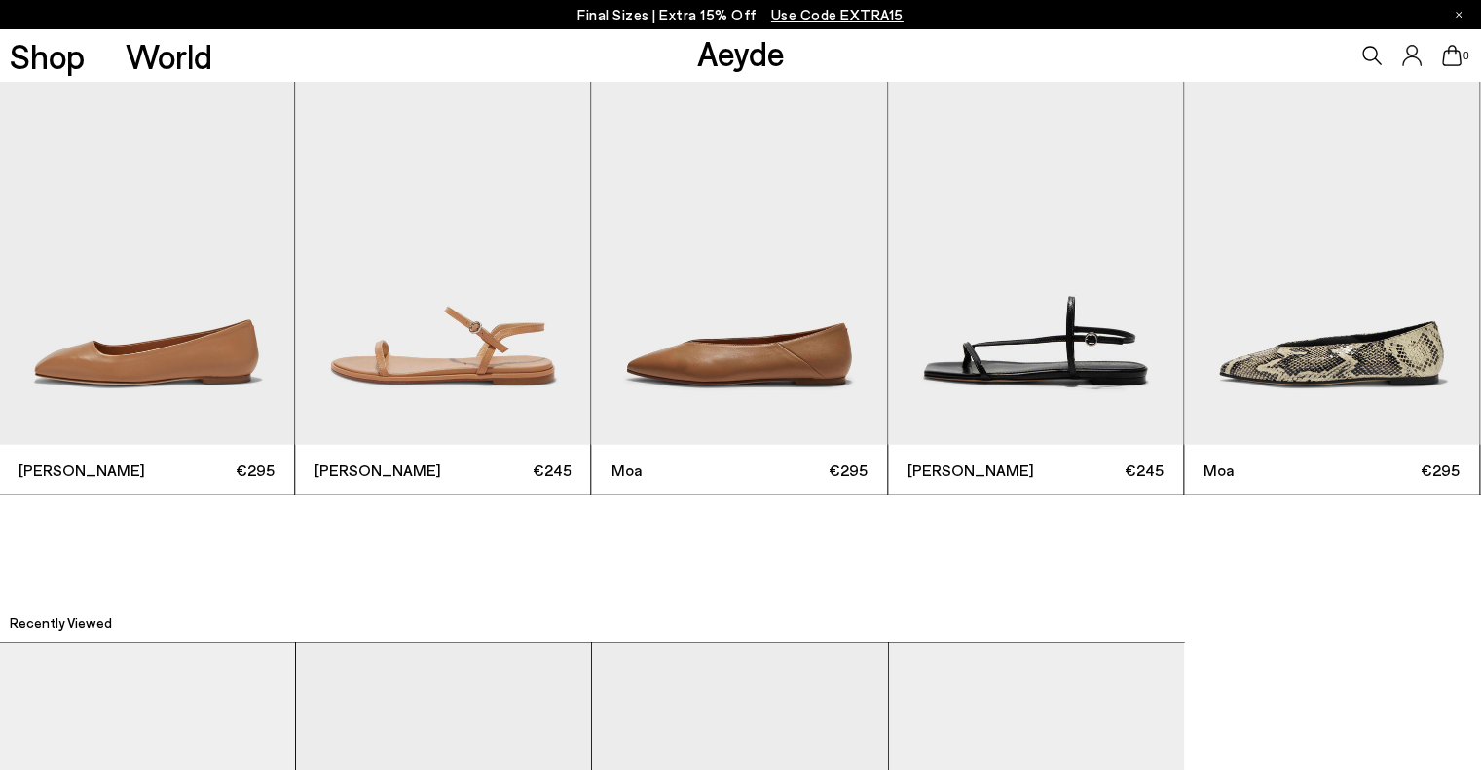
click at [661, 353] on img "3 / 6" at bounding box center [739, 248] width 295 height 393
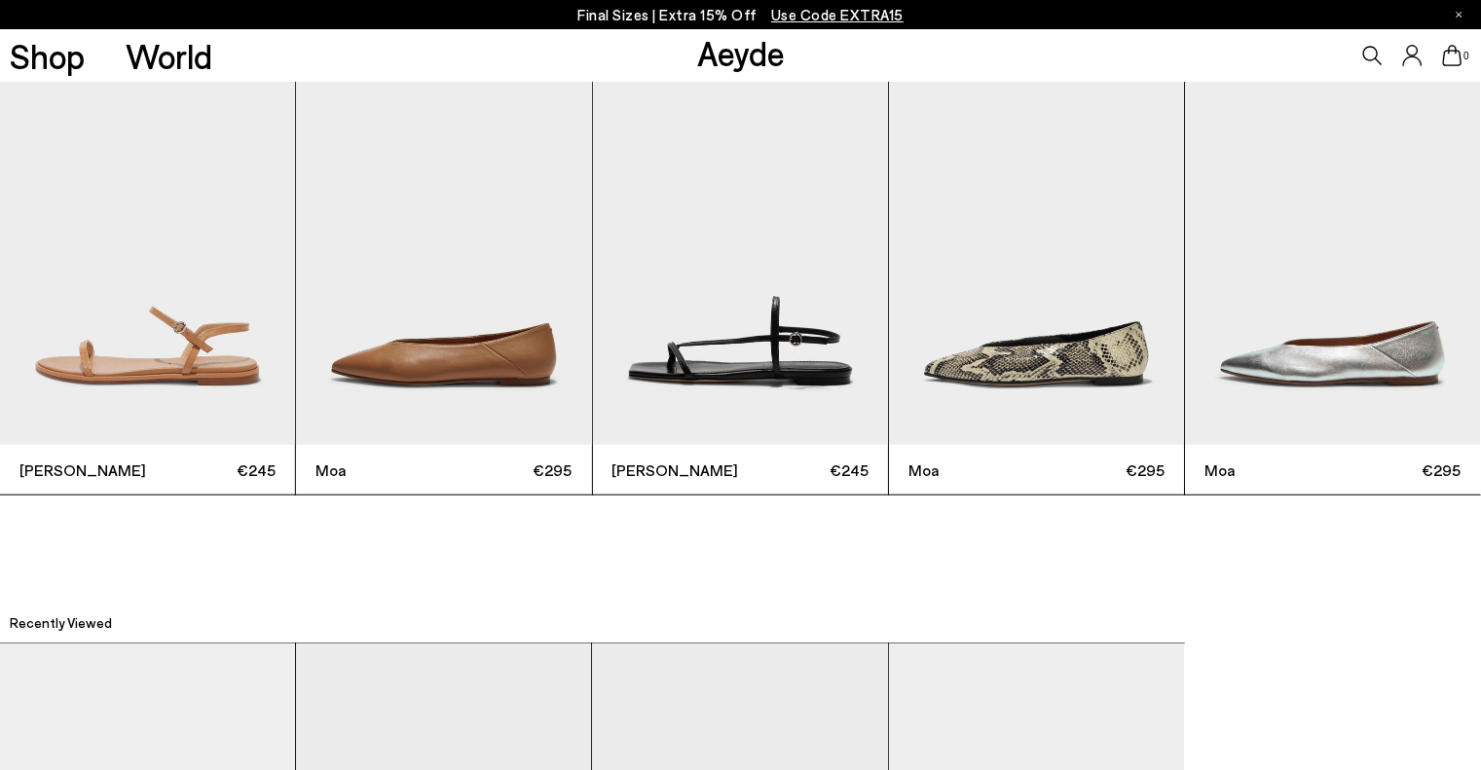
click at [494, 397] on img "3 / 6" at bounding box center [443, 248] width 295 height 393
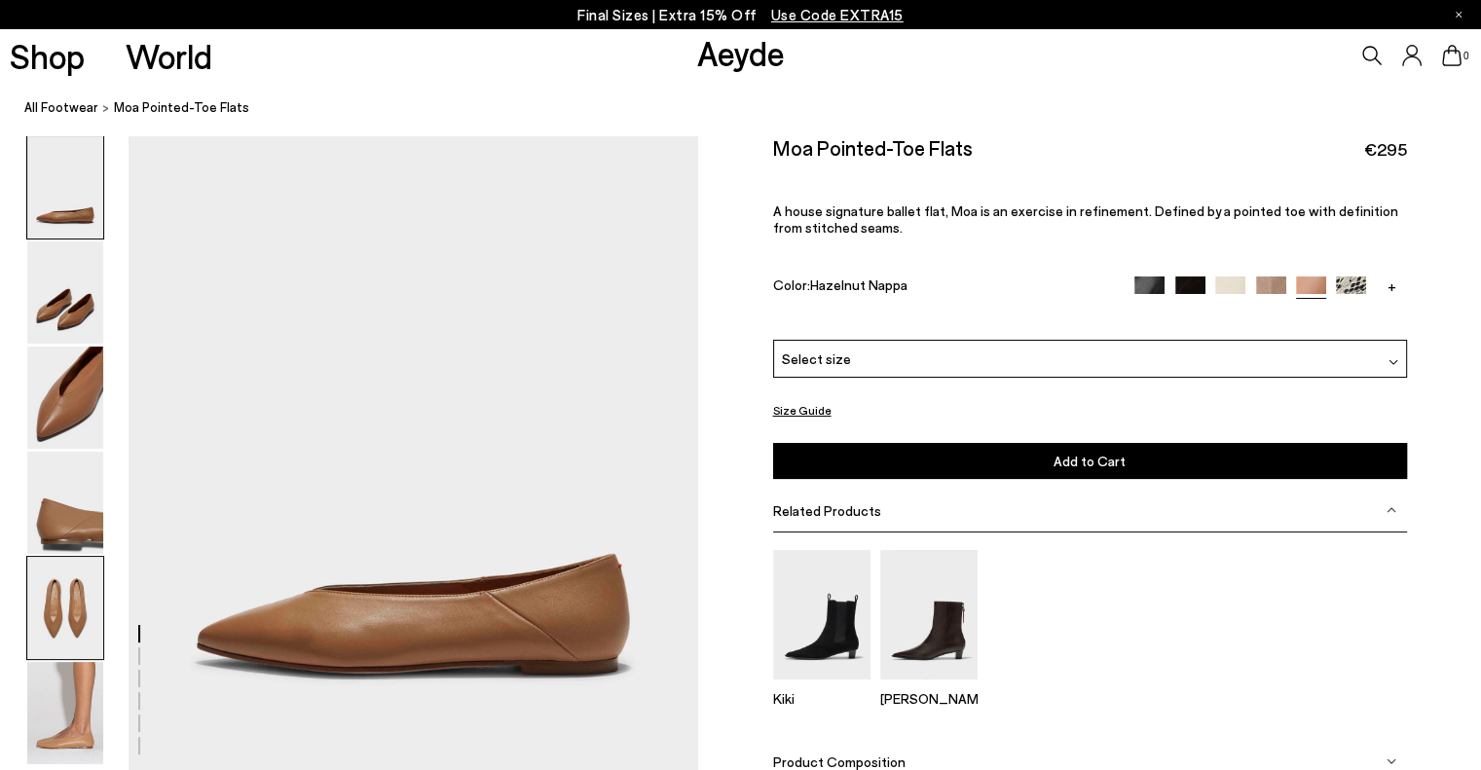
click at [60, 613] on img at bounding box center [65, 608] width 76 height 102
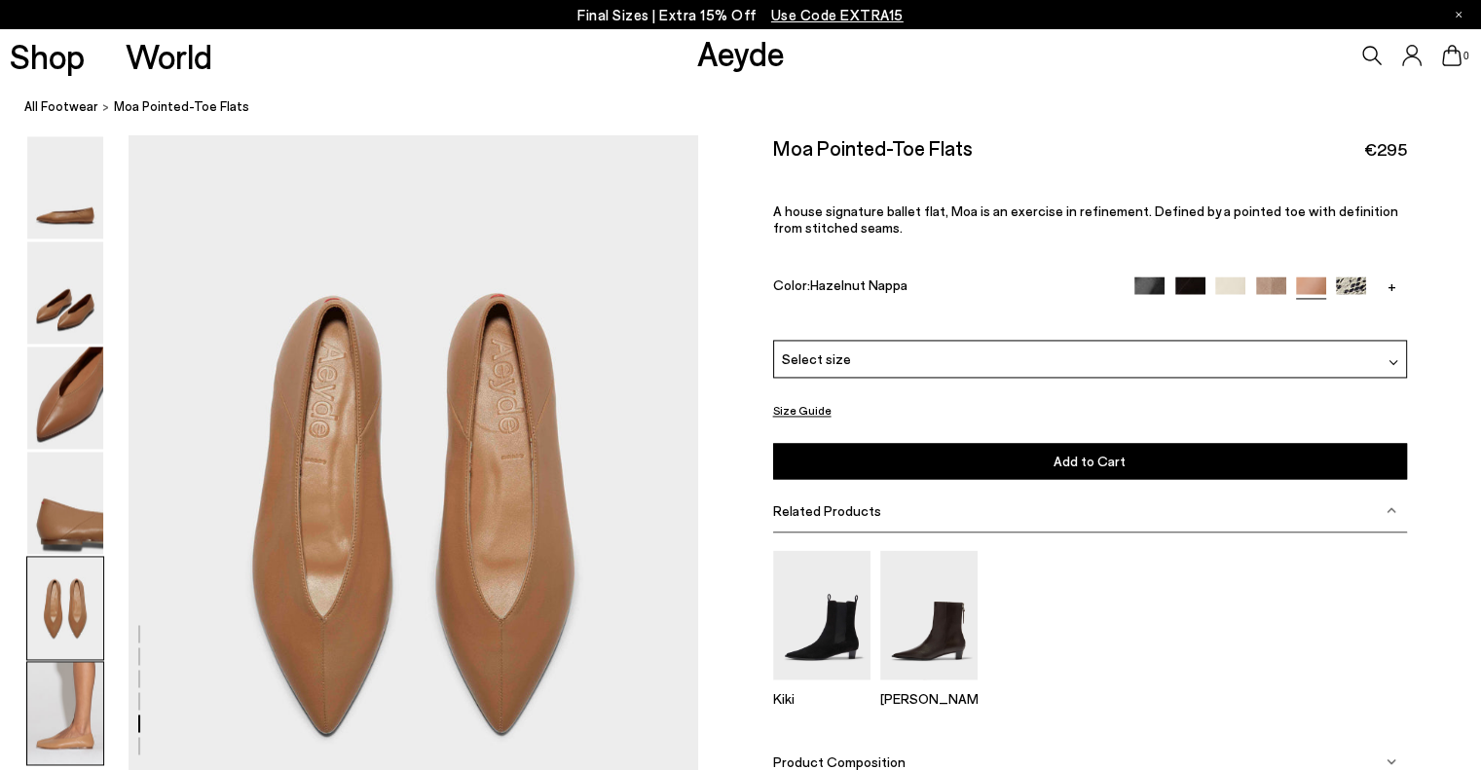
click at [55, 692] on img at bounding box center [65, 713] width 76 height 102
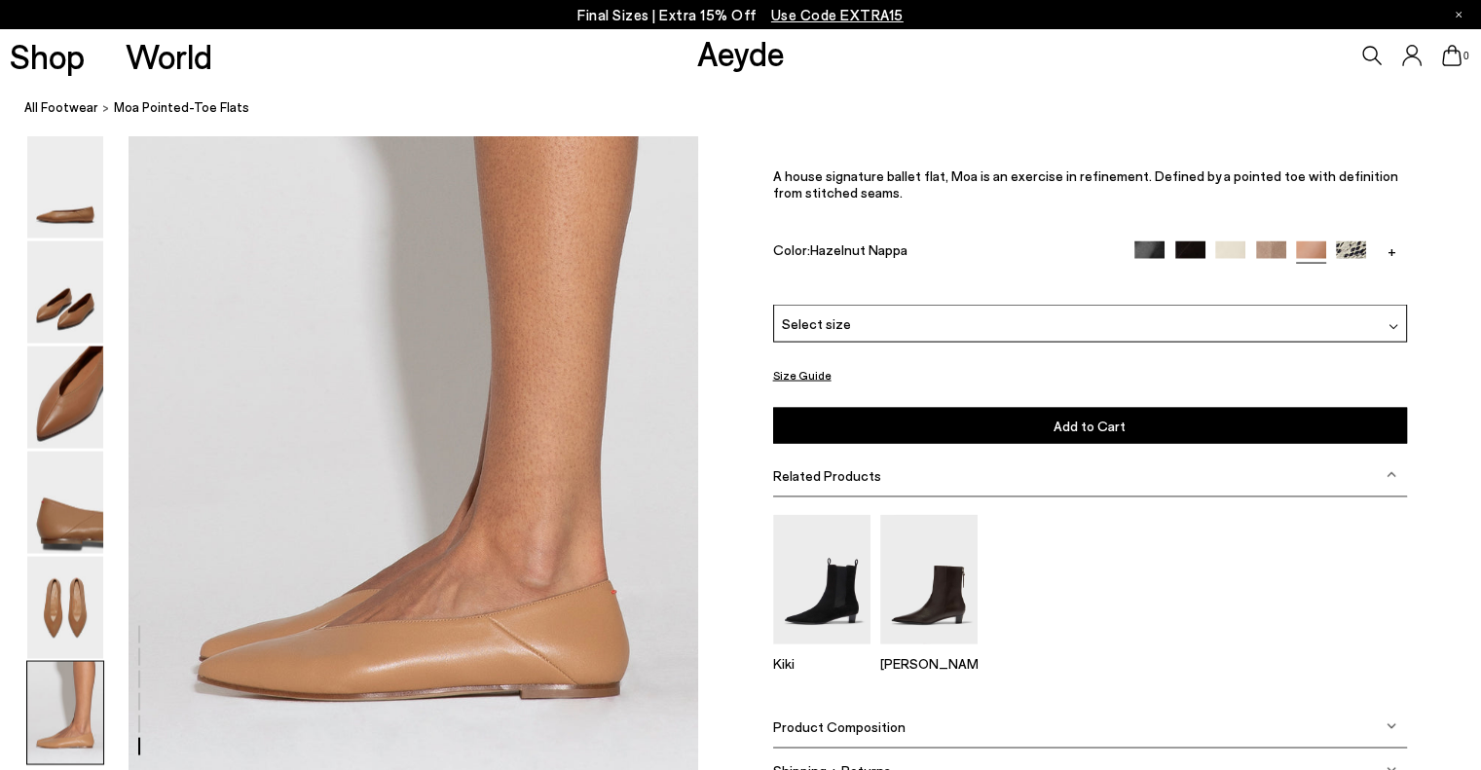
scroll to position [3825, 0]
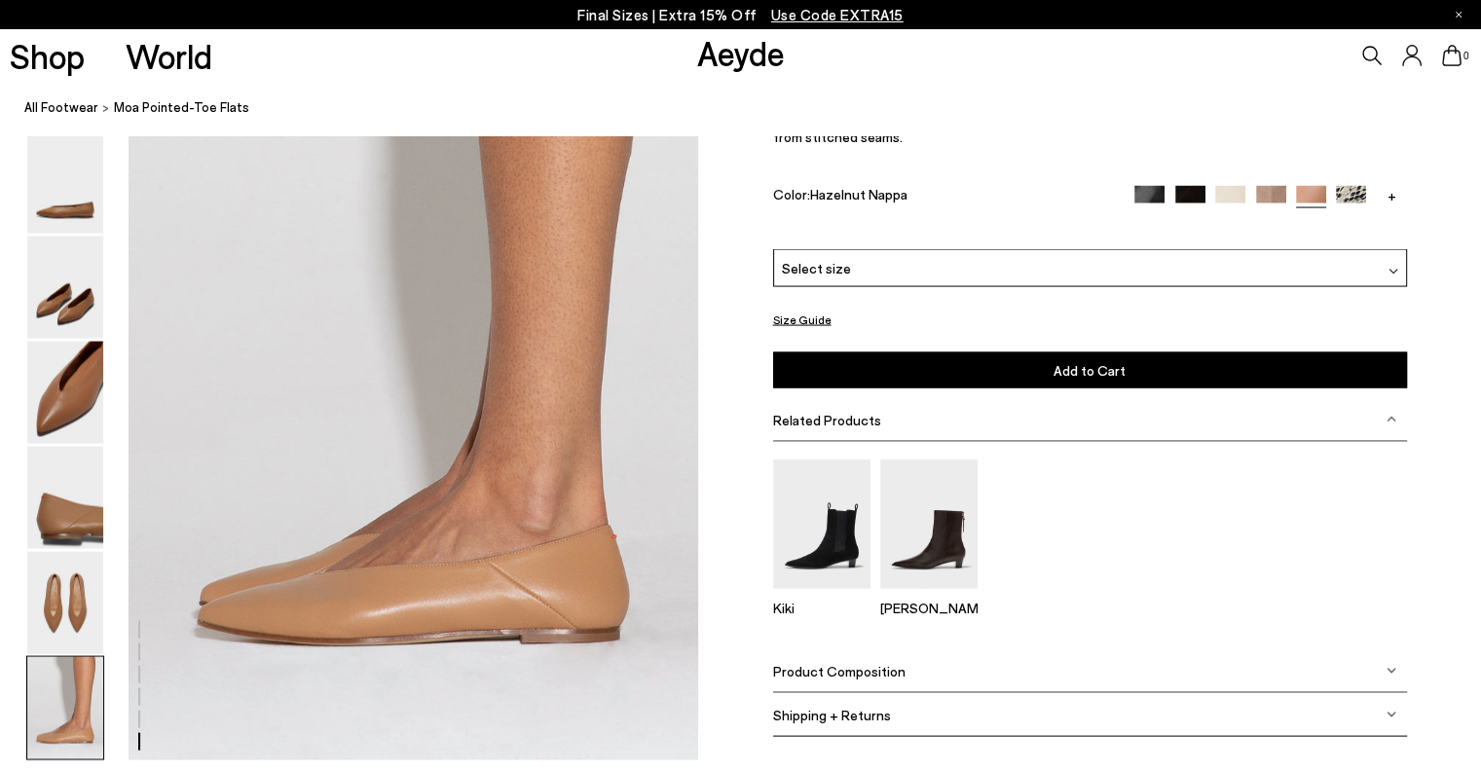
click at [1275, 200] on img at bounding box center [1271, 201] width 30 height 30
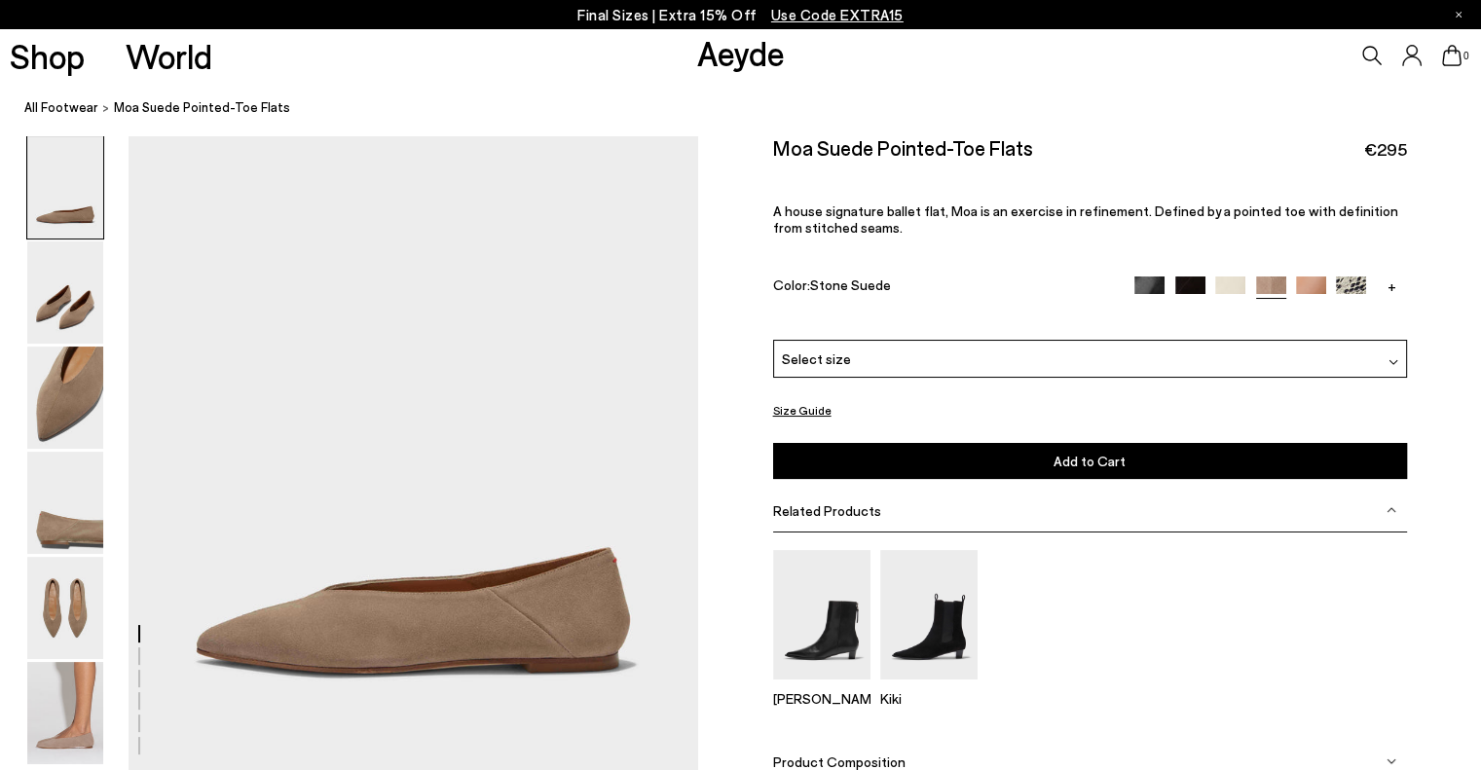
click at [1312, 292] on img at bounding box center [1311, 292] width 30 height 30
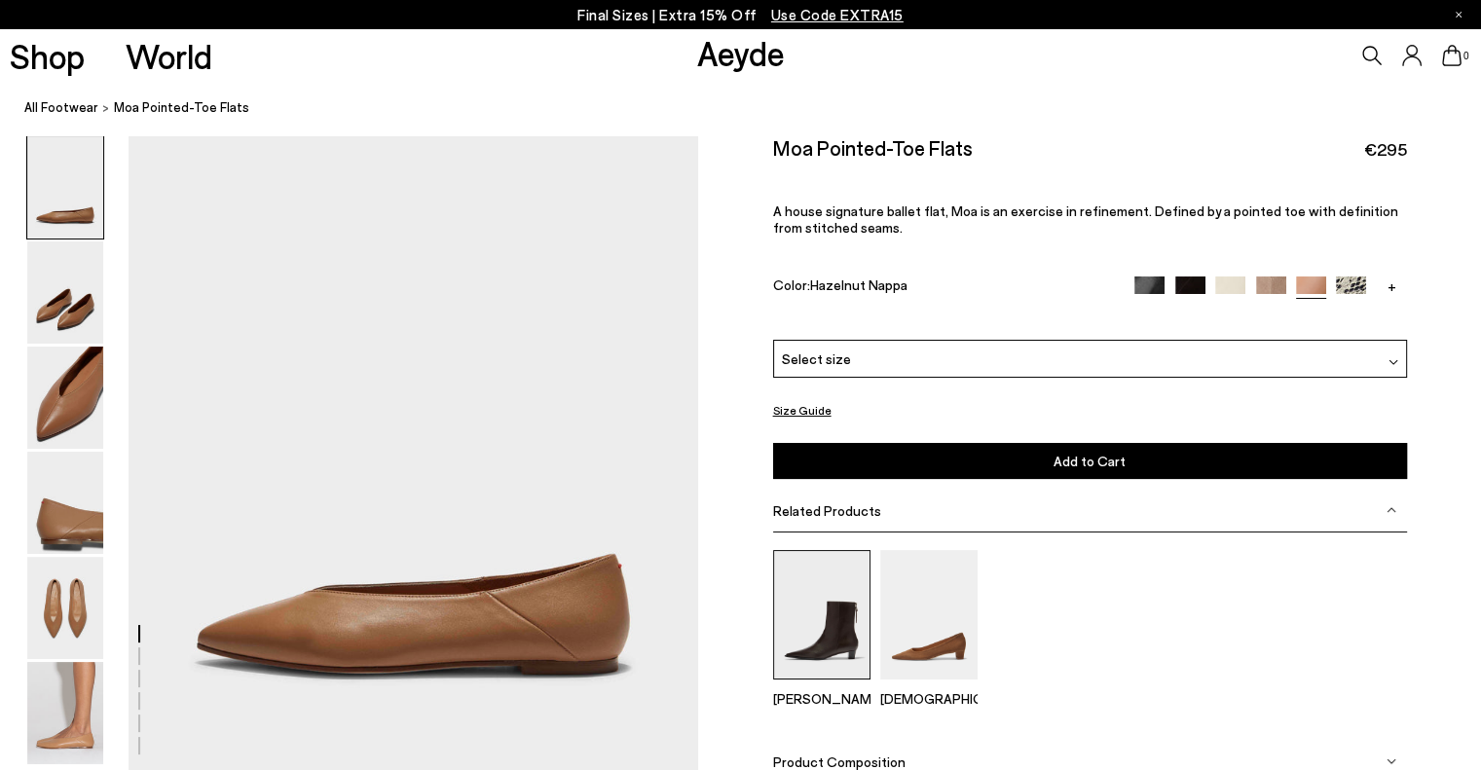
click at [838, 641] on img at bounding box center [821, 614] width 97 height 129
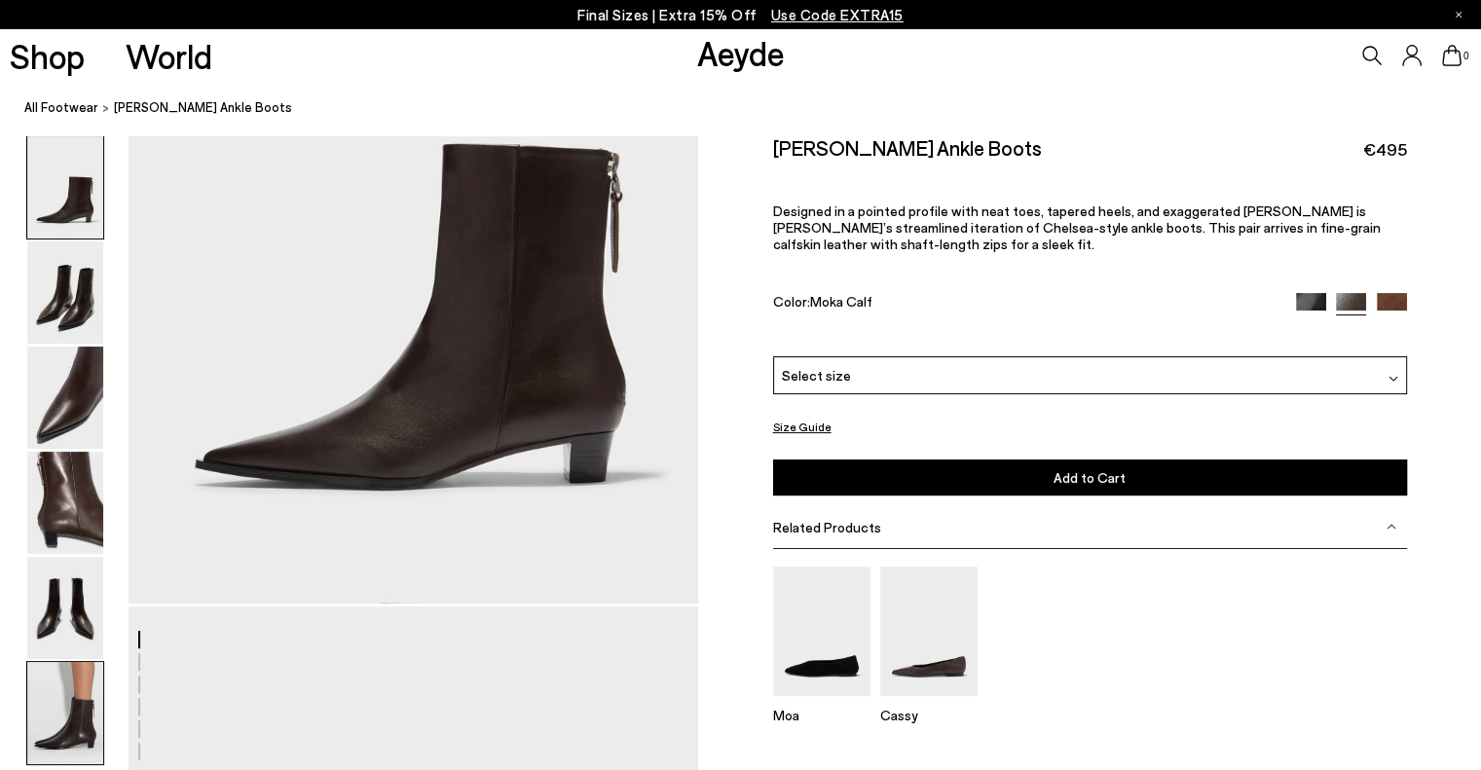
click at [85, 708] on img at bounding box center [65, 713] width 76 height 102
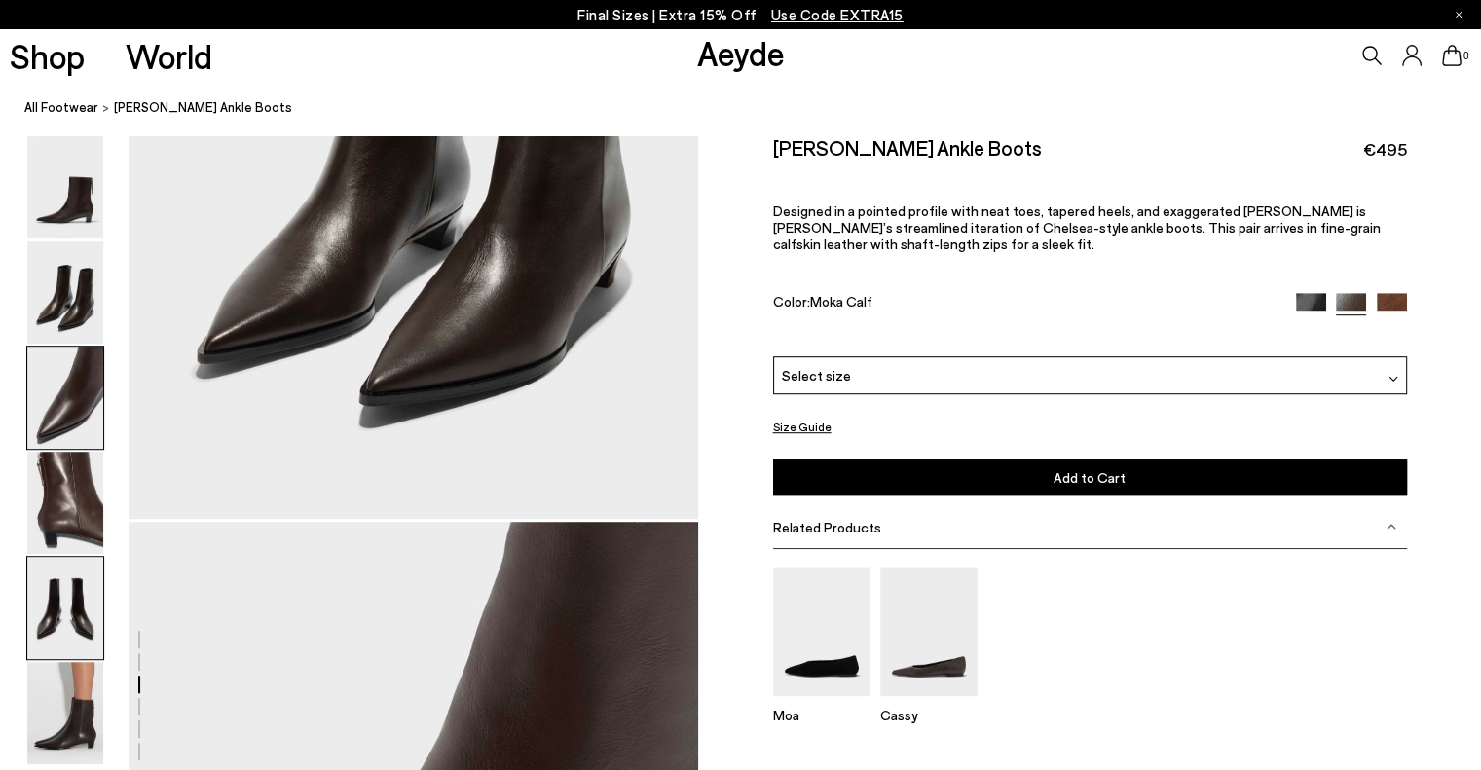
scroll to position [3949, 0]
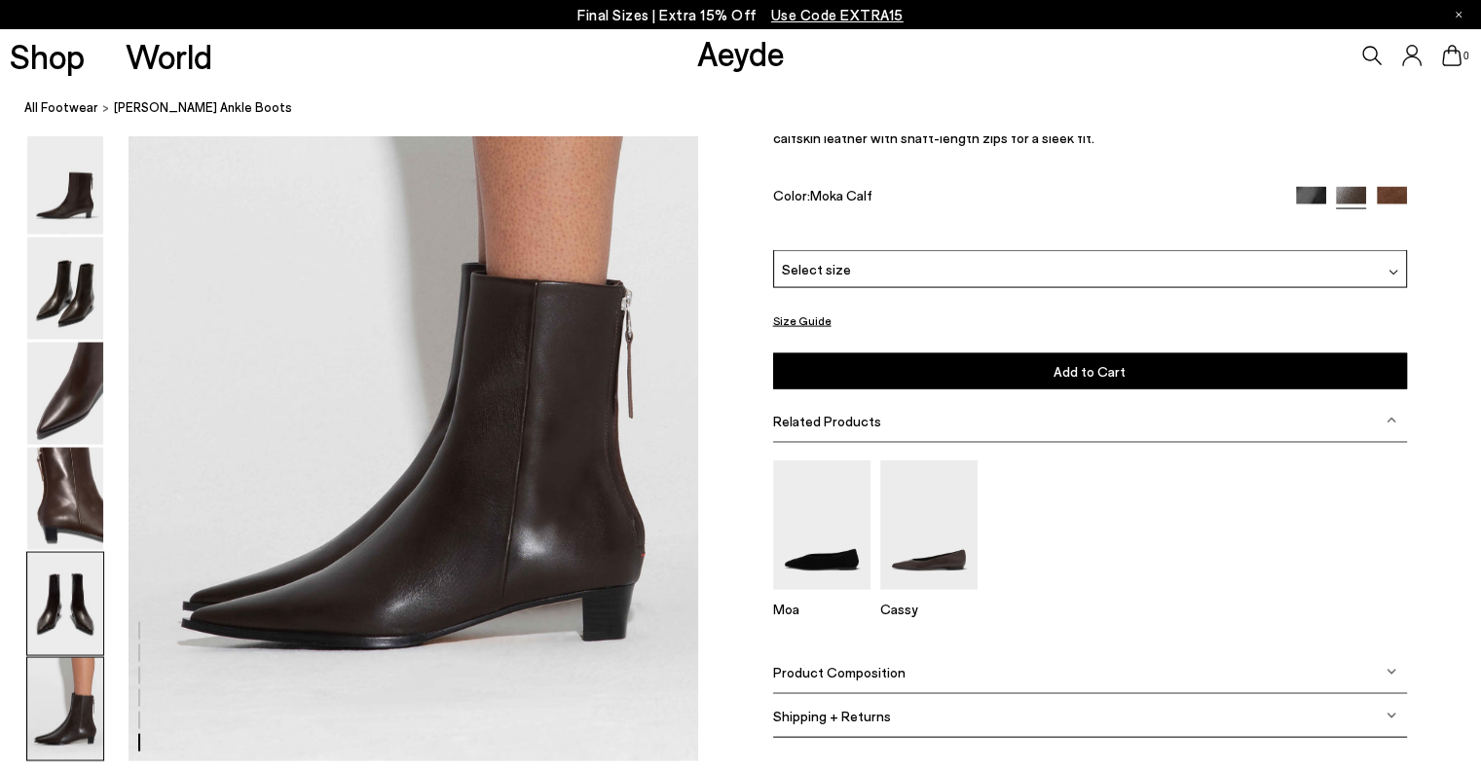
click at [72, 600] on img at bounding box center [65, 604] width 76 height 102
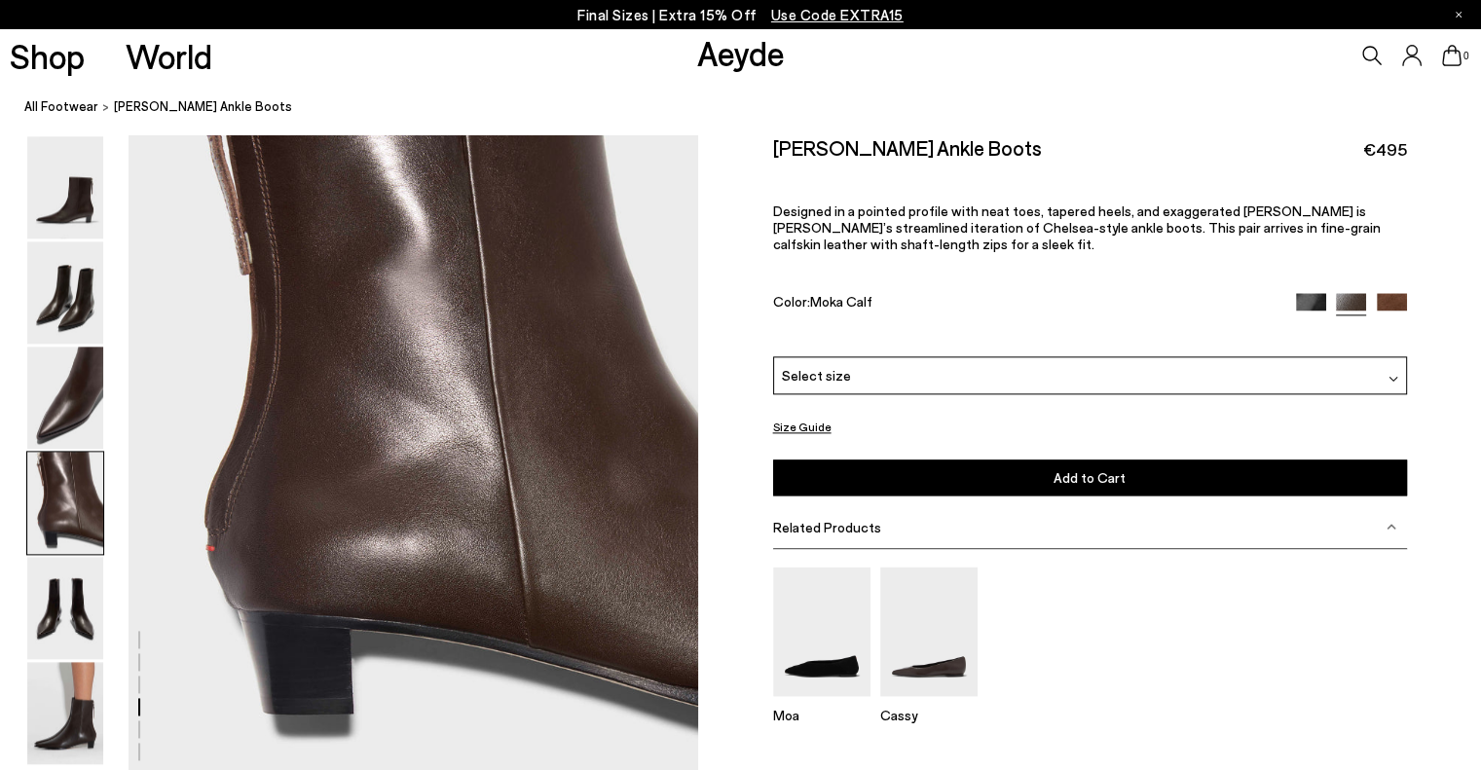
scroll to position [2372, 0]
